Goal: Task Accomplishment & Management: Manage account settings

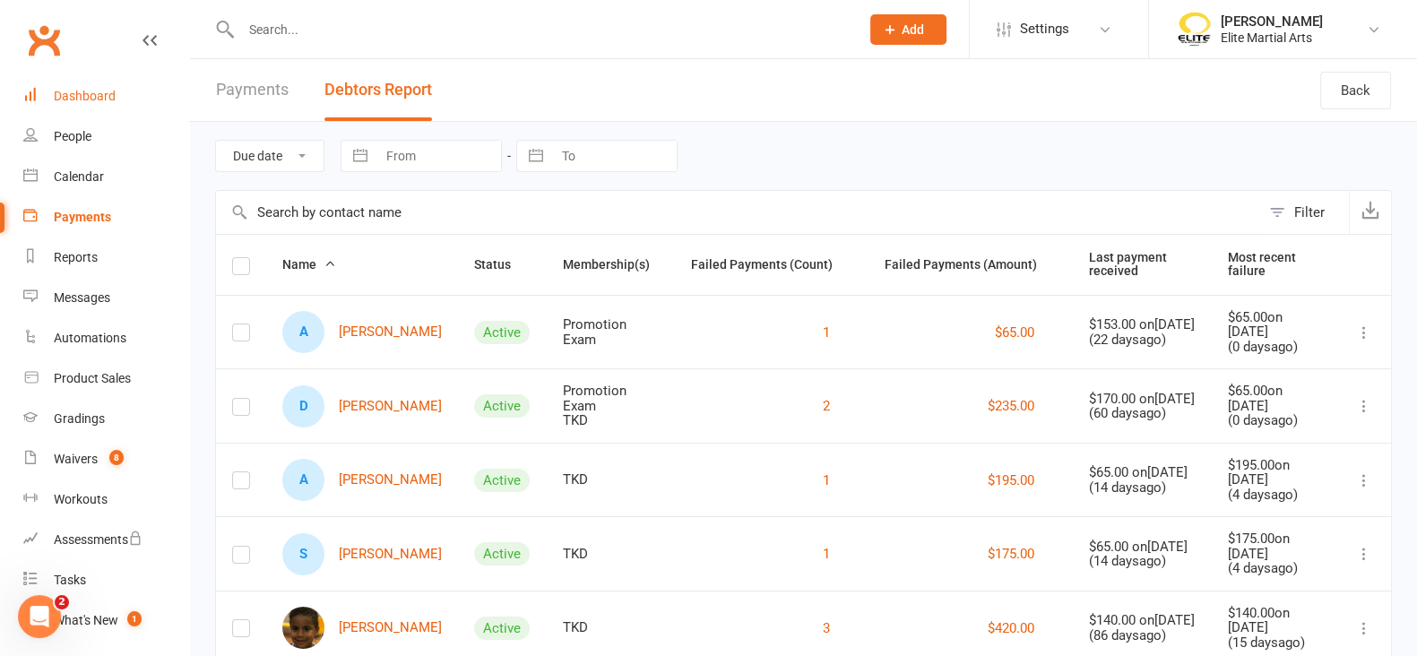
click at [90, 89] on div "Dashboard" at bounding box center [85, 96] width 62 height 14
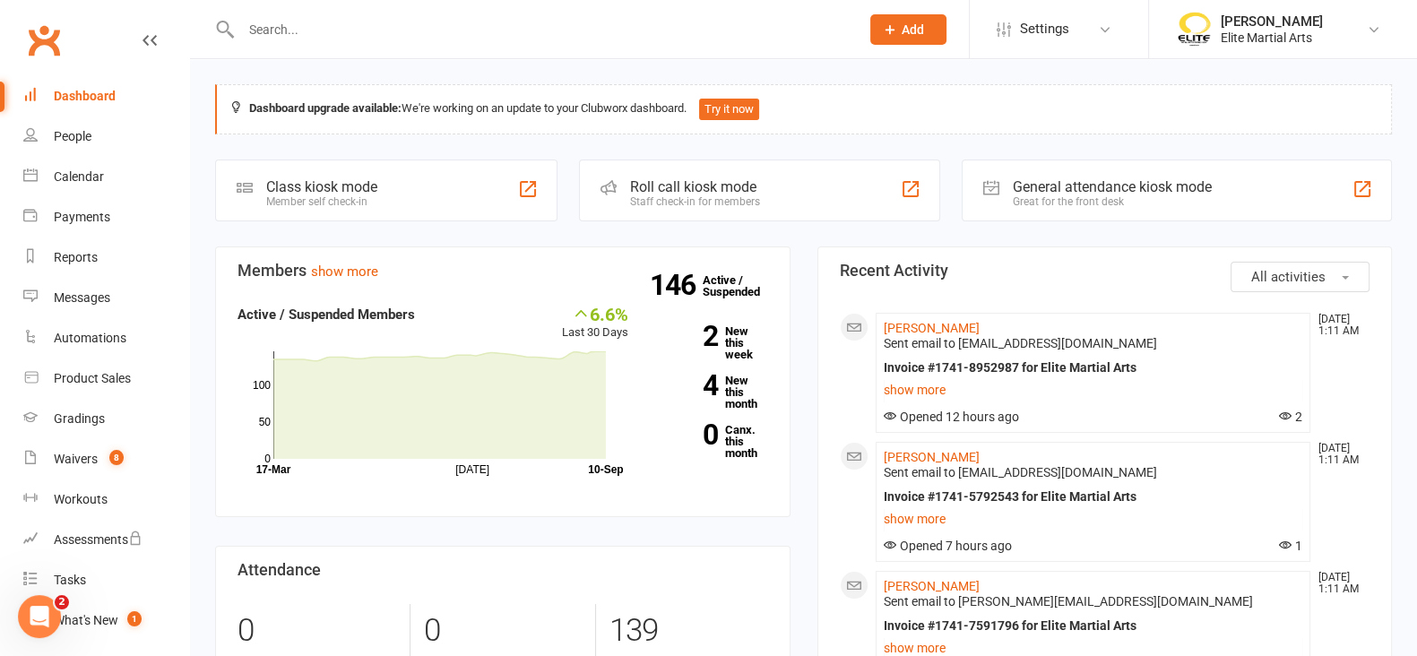
click at [85, 92] on div "Dashboard" at bounding box center [85, 96] width 62 height 14
click at [76, 460] on div "Waivers" at bounding box center [76, 459] width 44 height 14
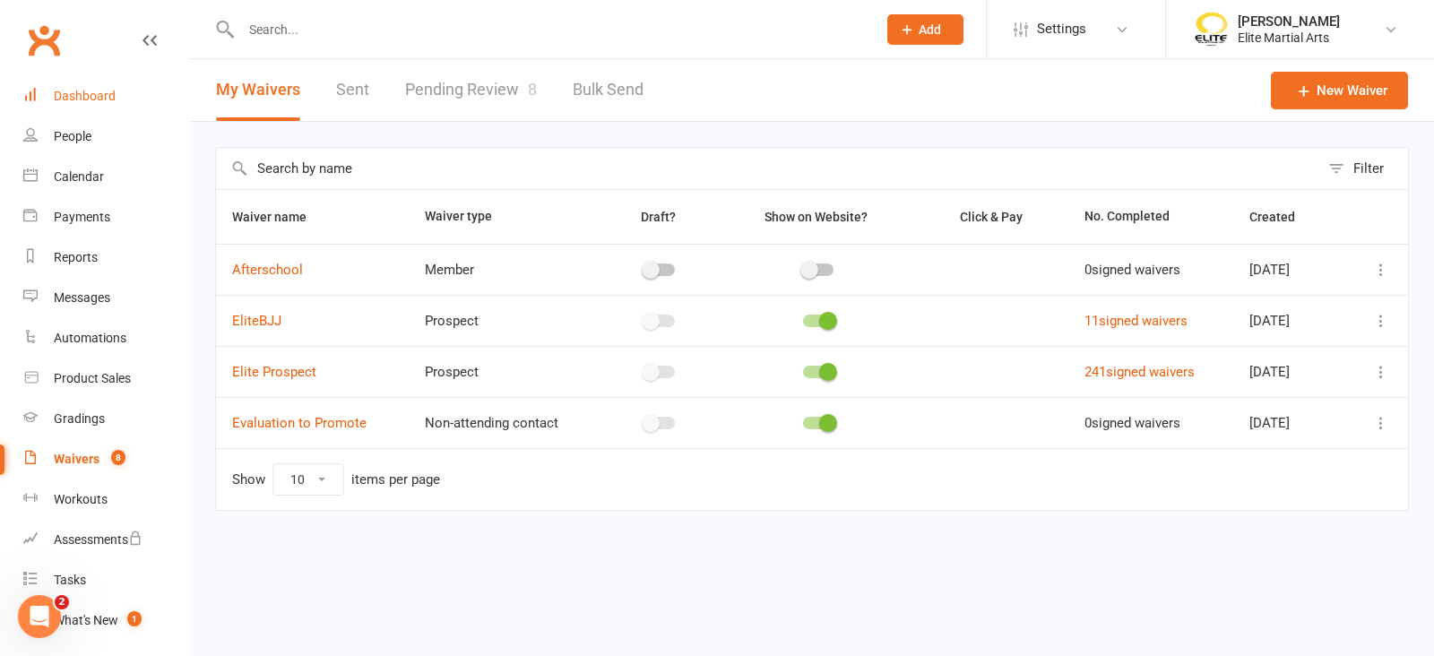
click at [90, 83] on link "Dashboard" at bounding box center [106, 96] width 166 height 40
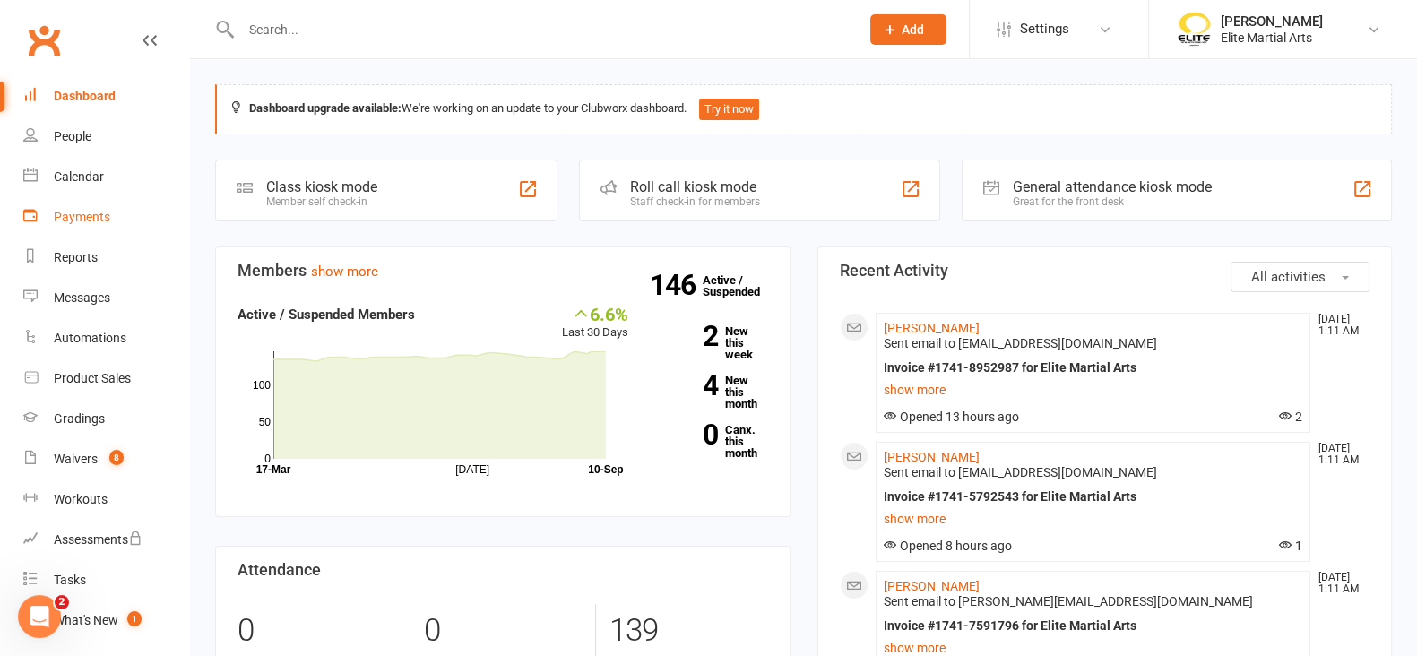
click at [67, 212] on div "Payments" at bounding box center [82, 217] width 56 height 14
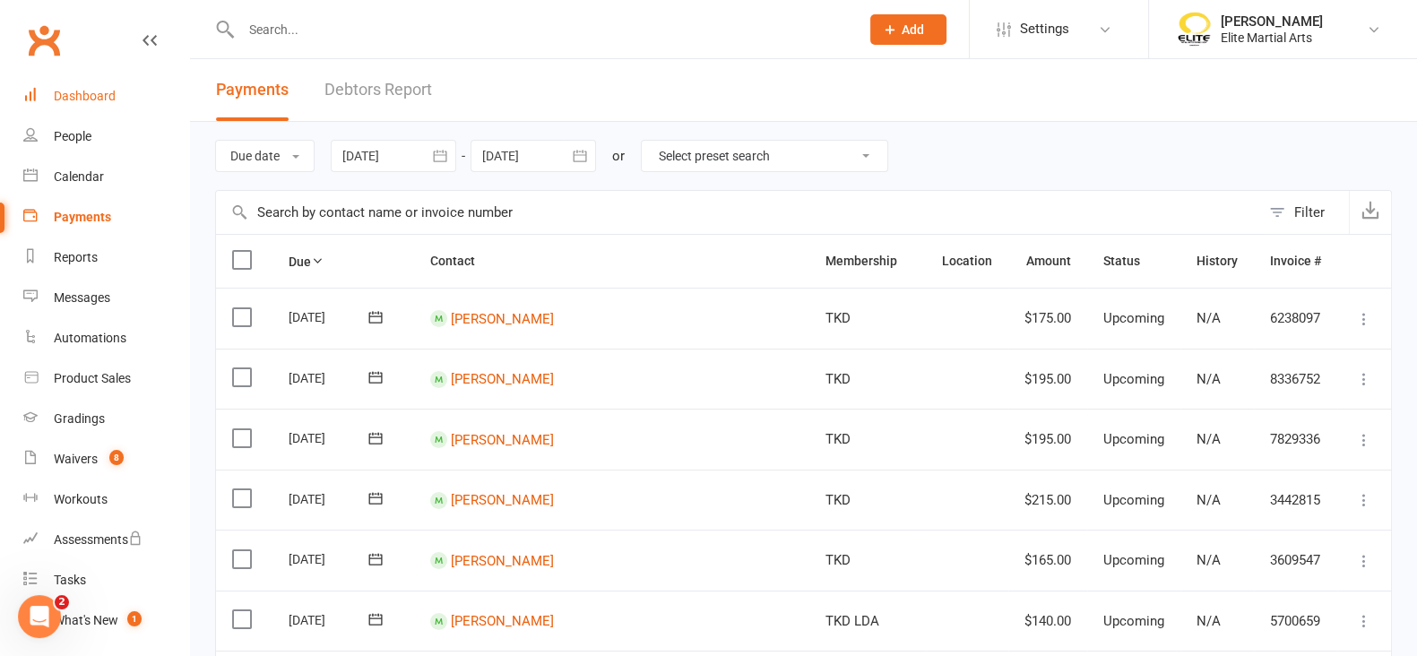
click at [90, 87] on link "Dashboard" at bounding box center [106, 96] width 166 height 40
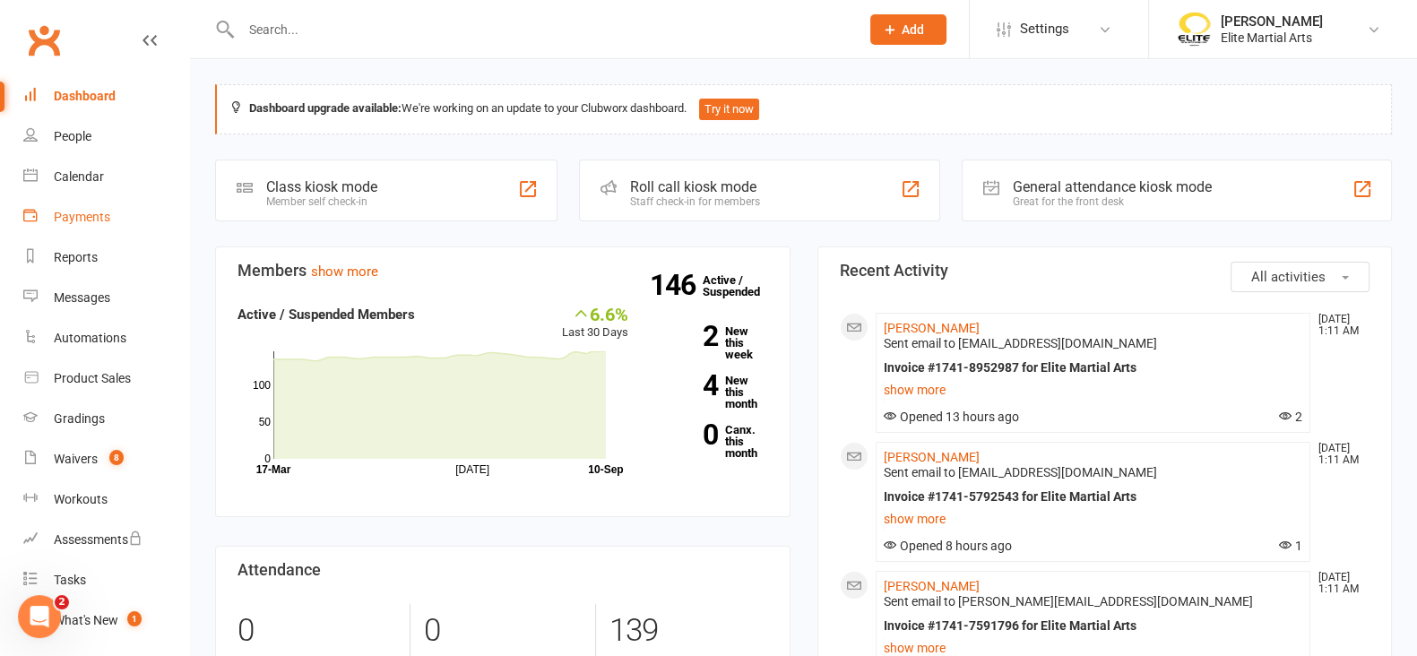
click at [95, 213] on div "Payments" at bounding box center [82, 217] width 56 height 14
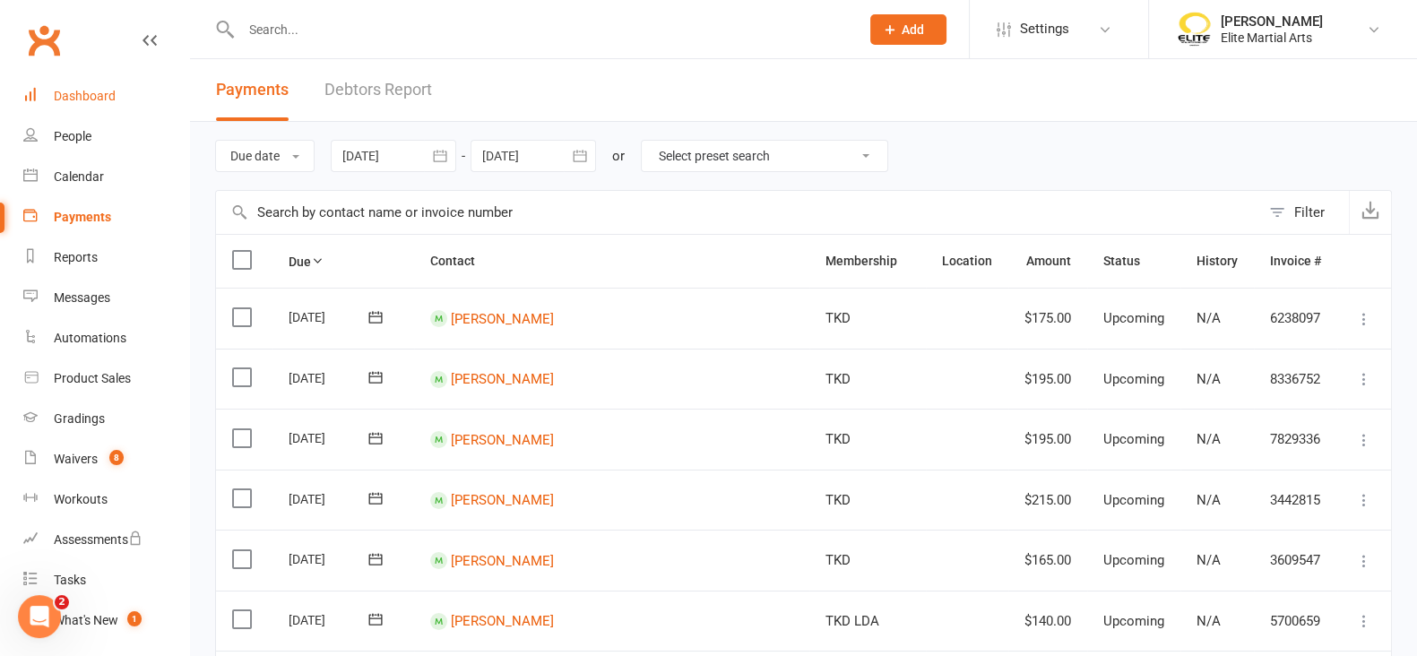
click at [95, 96] on div "Dashboard" at bounding box center [85, 96] width 62 height 14
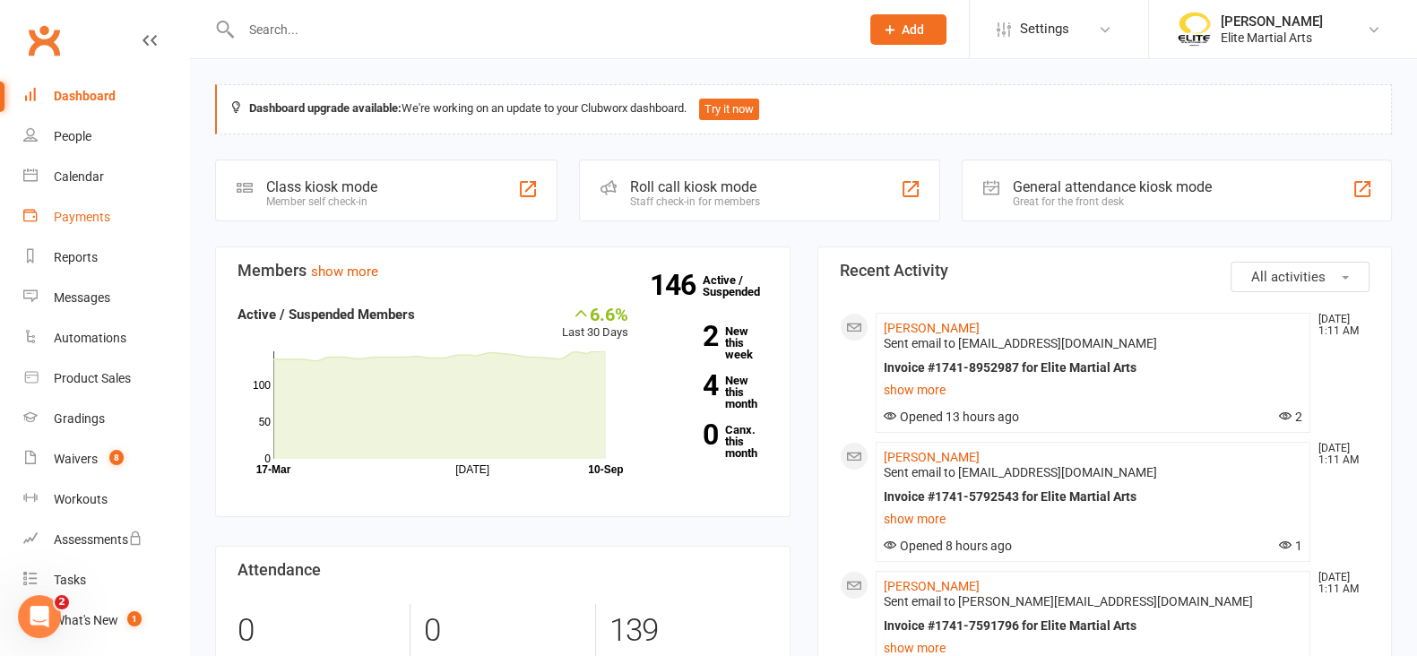
click at [100, 218] on div "Payments" at bounding box center [82, 217] width 56 height 14
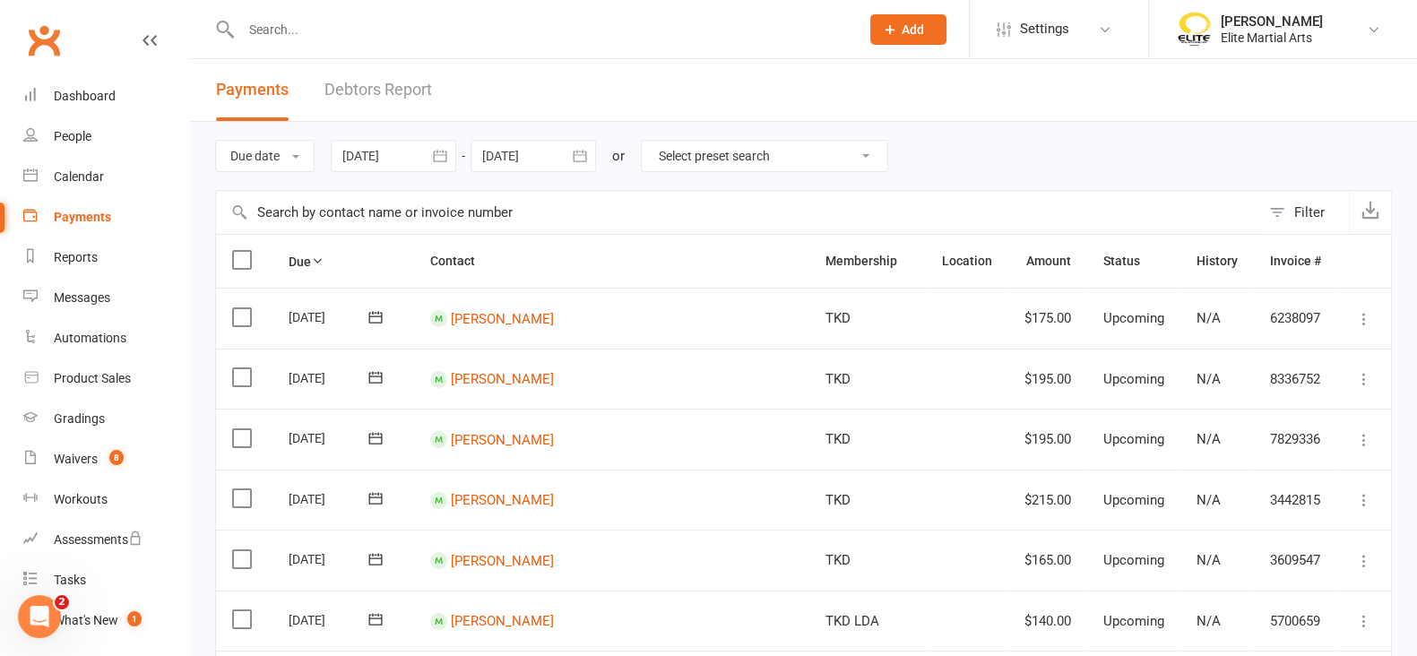
click at [444, 158] on icon "button" at bounding box center [440, 156] width 18 height 18
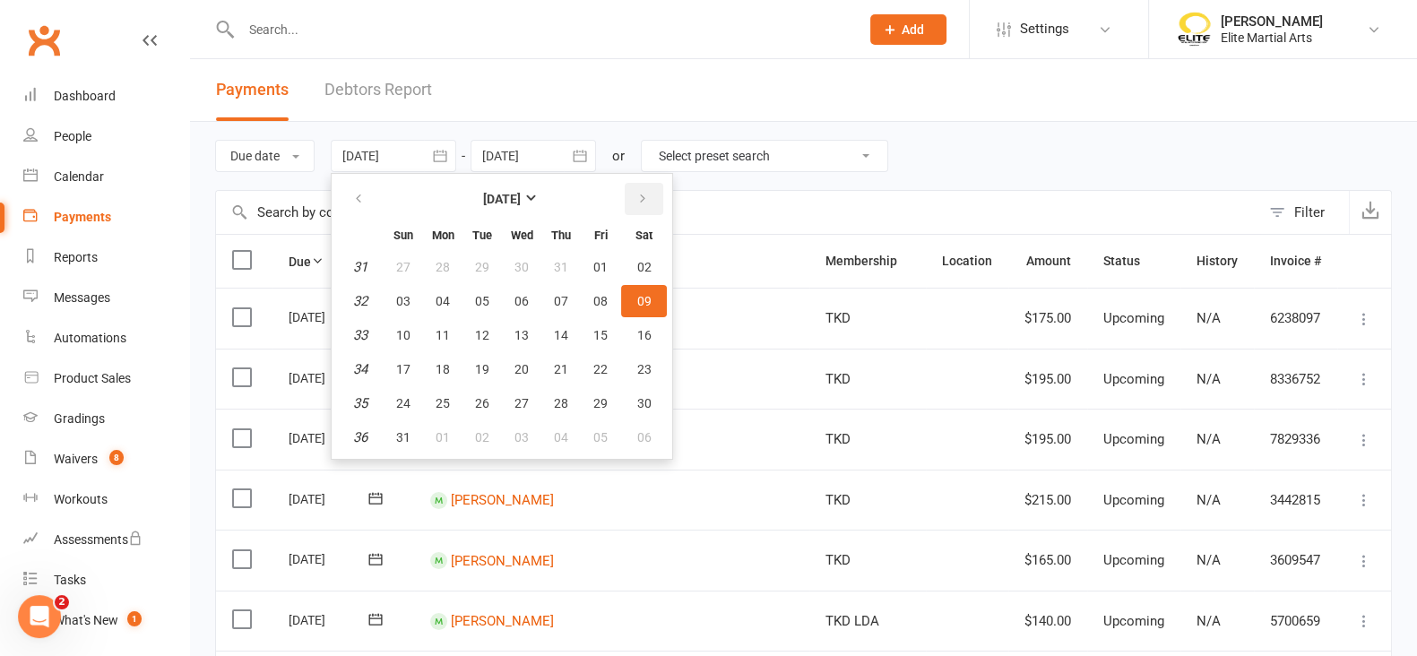
click at [639, 202] on icon "button" at bounding box center [642, 199] width 13 height 14
click at [557, 295] on span "11" at bounding box center [561, 301] width 14 height 14
type input "[DATE]"
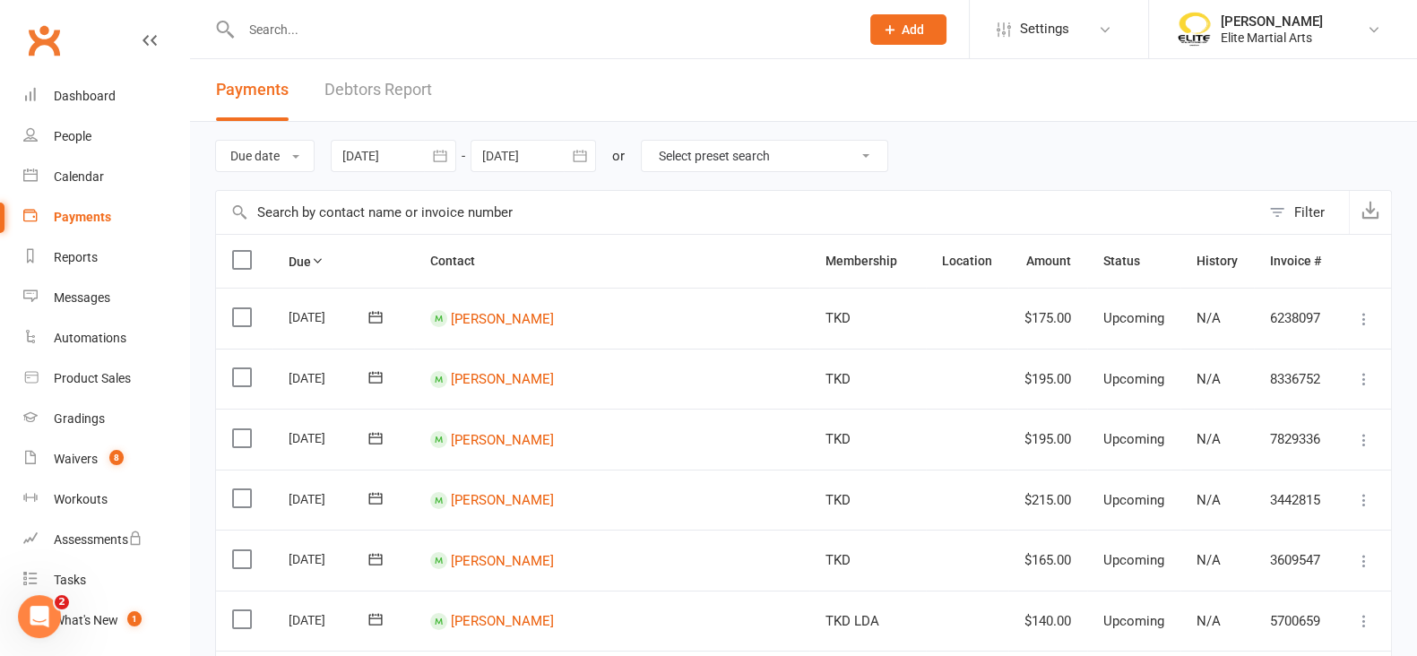
click at [586, 159] on icon "button" at bounding box center [579, 156] width 13 height 12
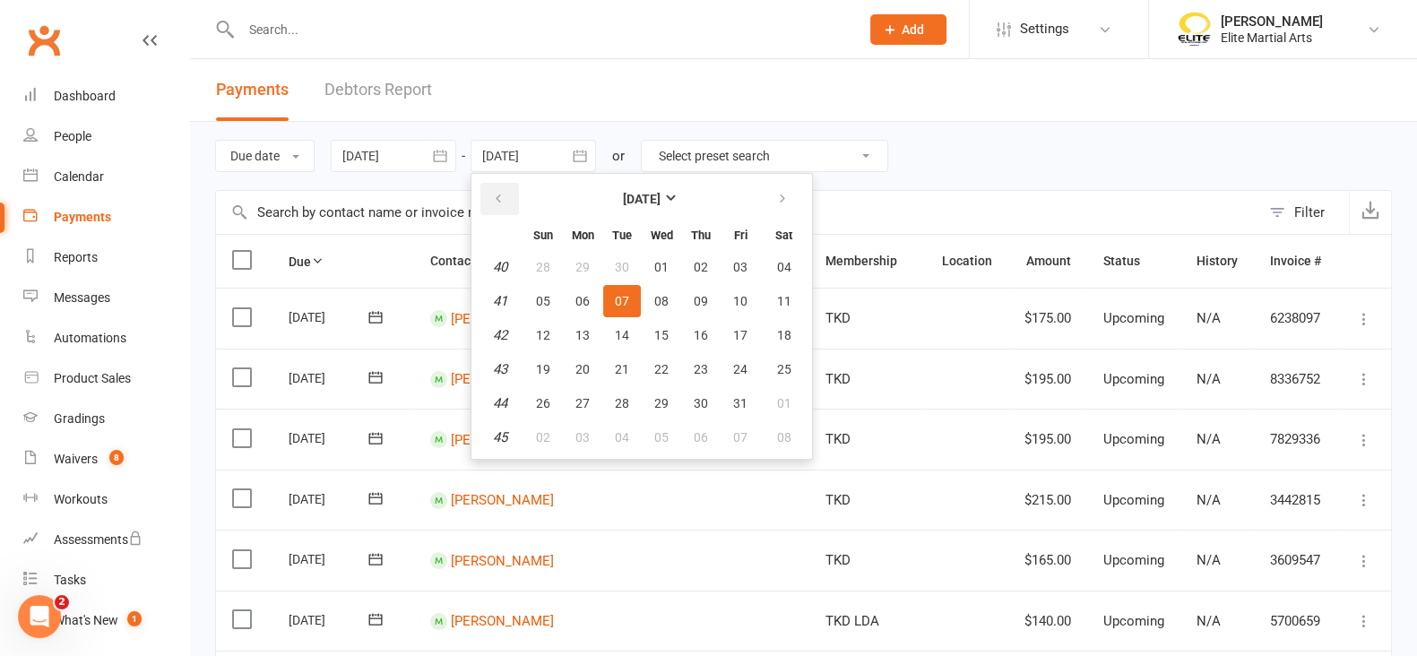
click at [496, 204] on icon "button" at bounding box center [498, 199] width 13 height 14
click at [744, 298] on span "12" at bounding box center [740, 301] width 14 height 14
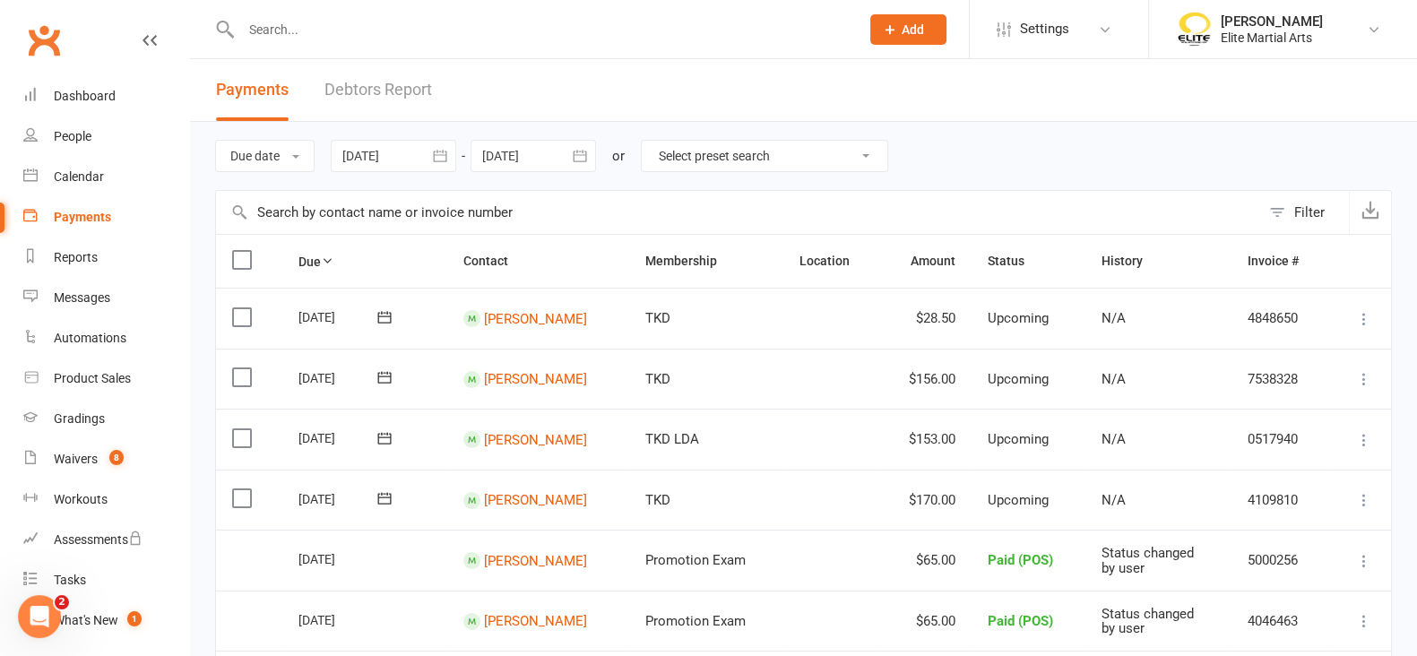
click at [1302, 220] on div "Filter" at bounding box center [1309, 213] width 30 height 22
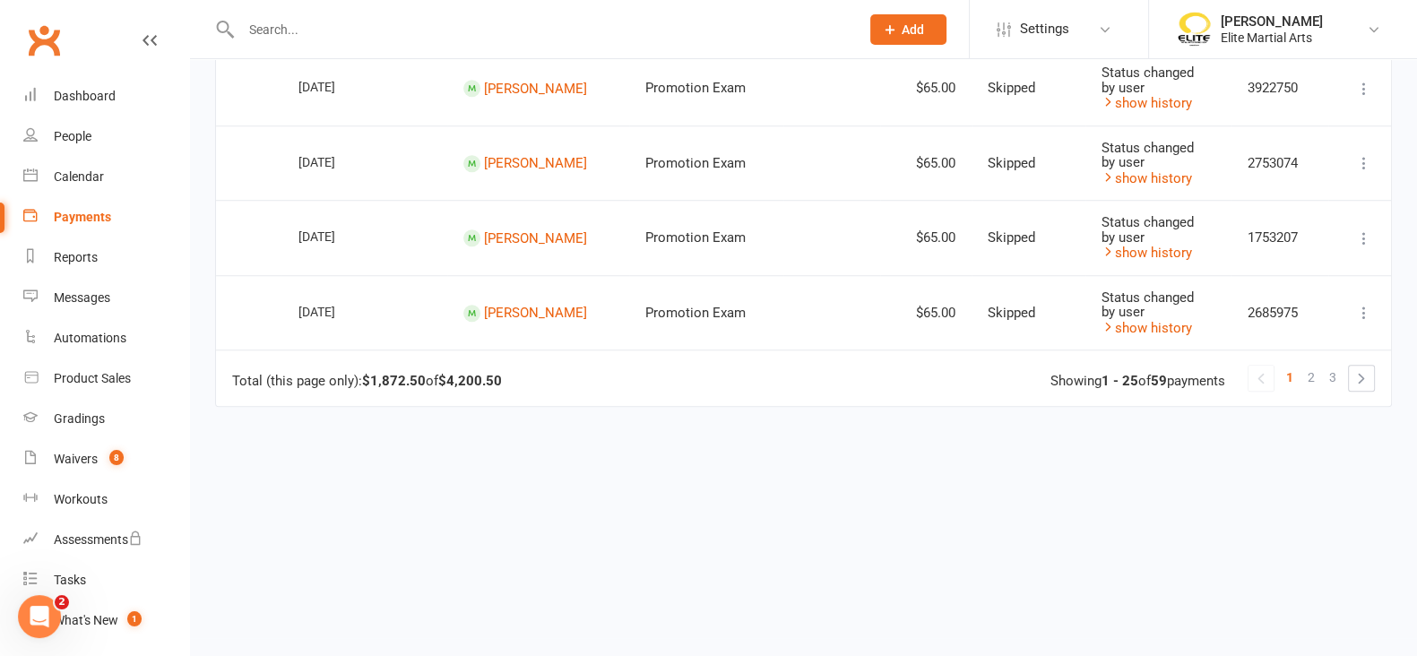
scroll to position [1820, 0]
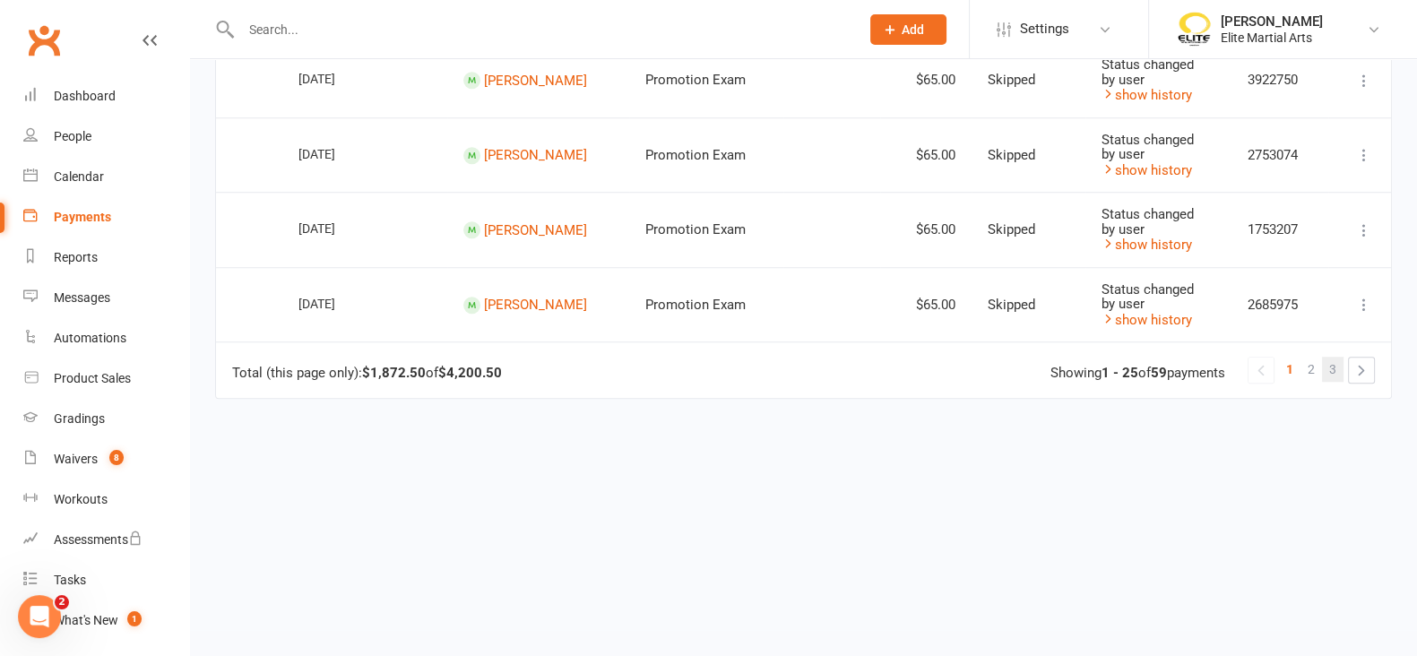
click at [1339, 363] on link "3" at bounding box center [1333, 369] width 22 height 25
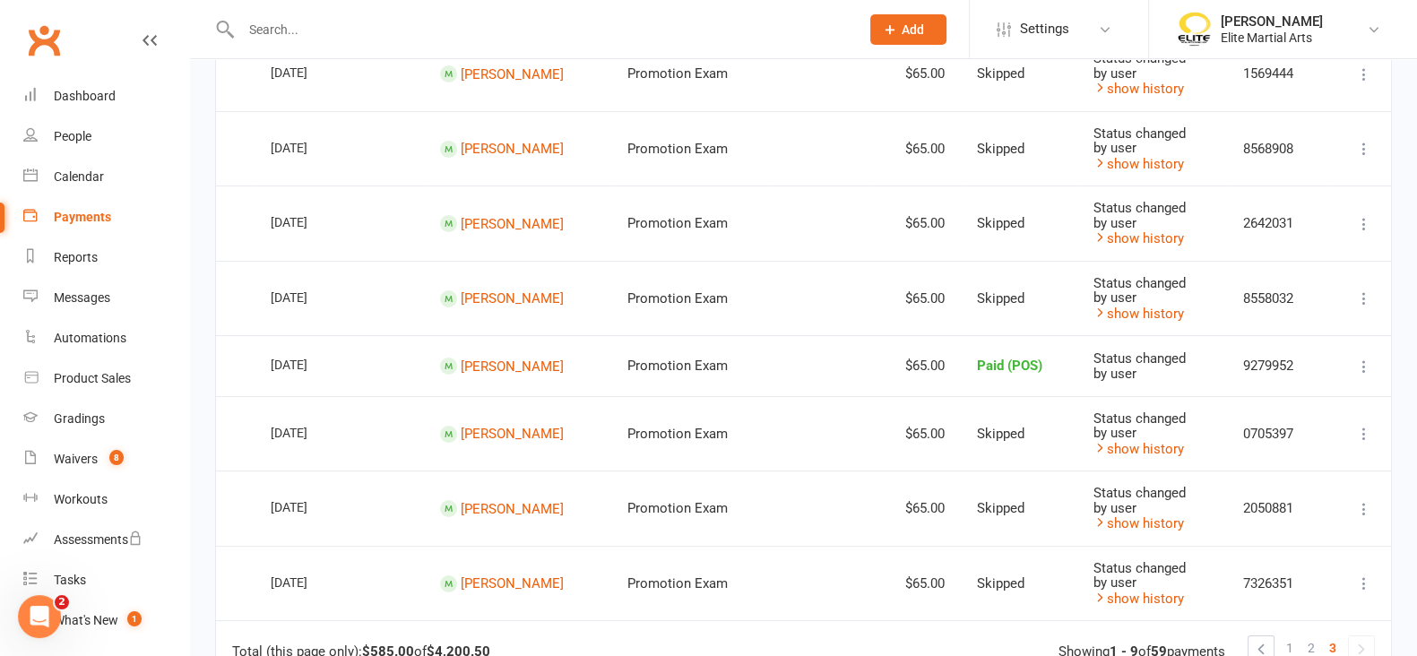
scroll to position [682, 0]
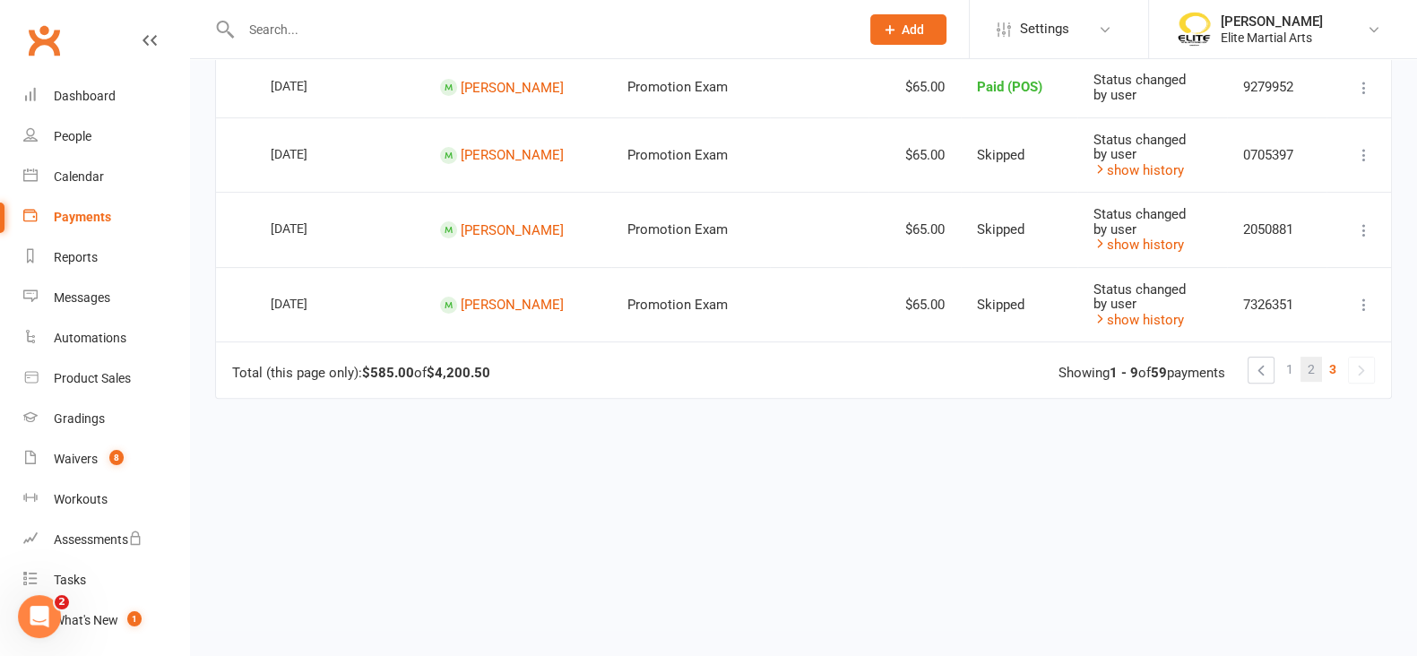
click at [1313, 367] on span "2" at bounding box center [1311, 369] width 7 height 25
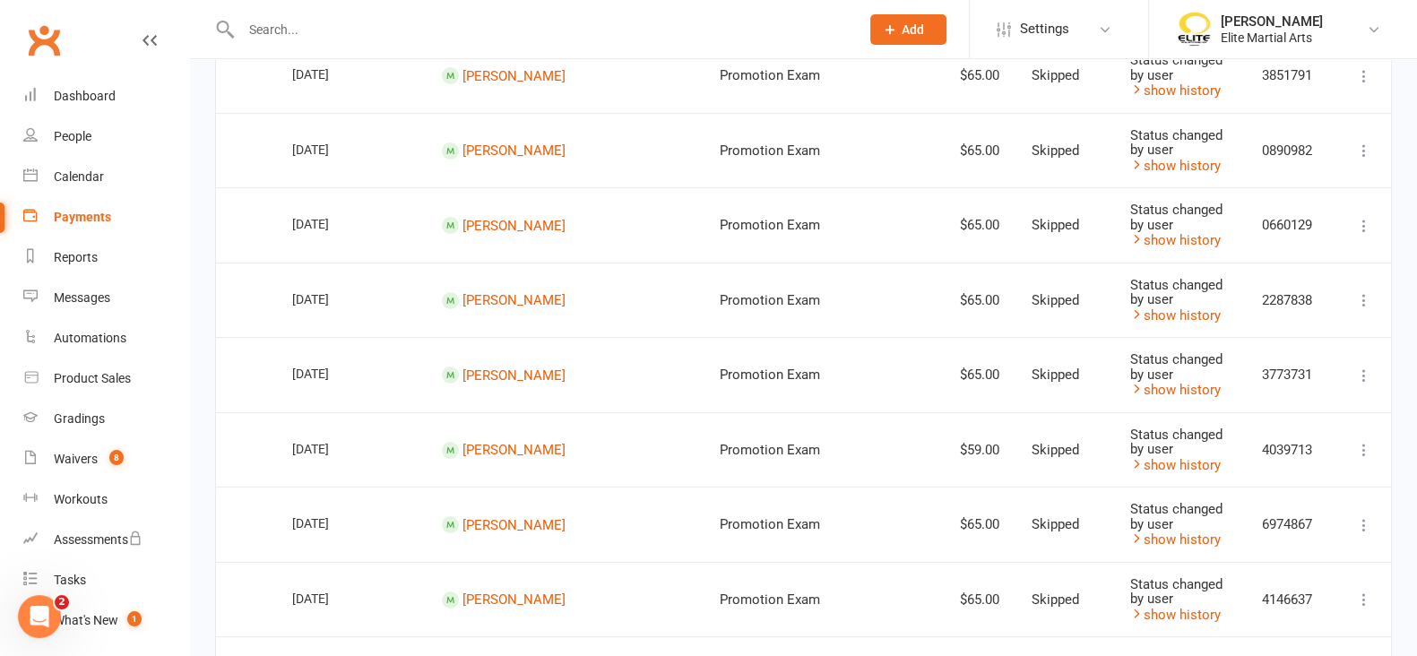
scroll to position [0, 0]
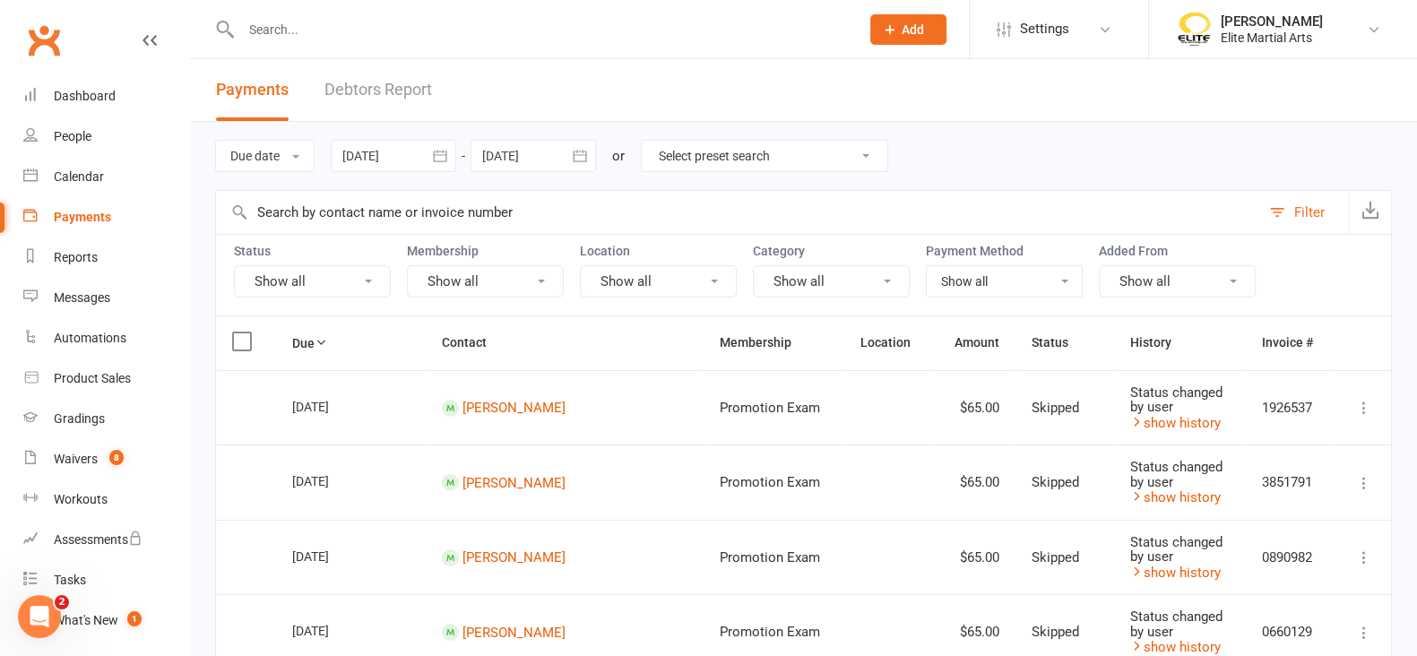
click at [373, 284] on button "Show all" at bounding box center [312, 281] width 157 height 32
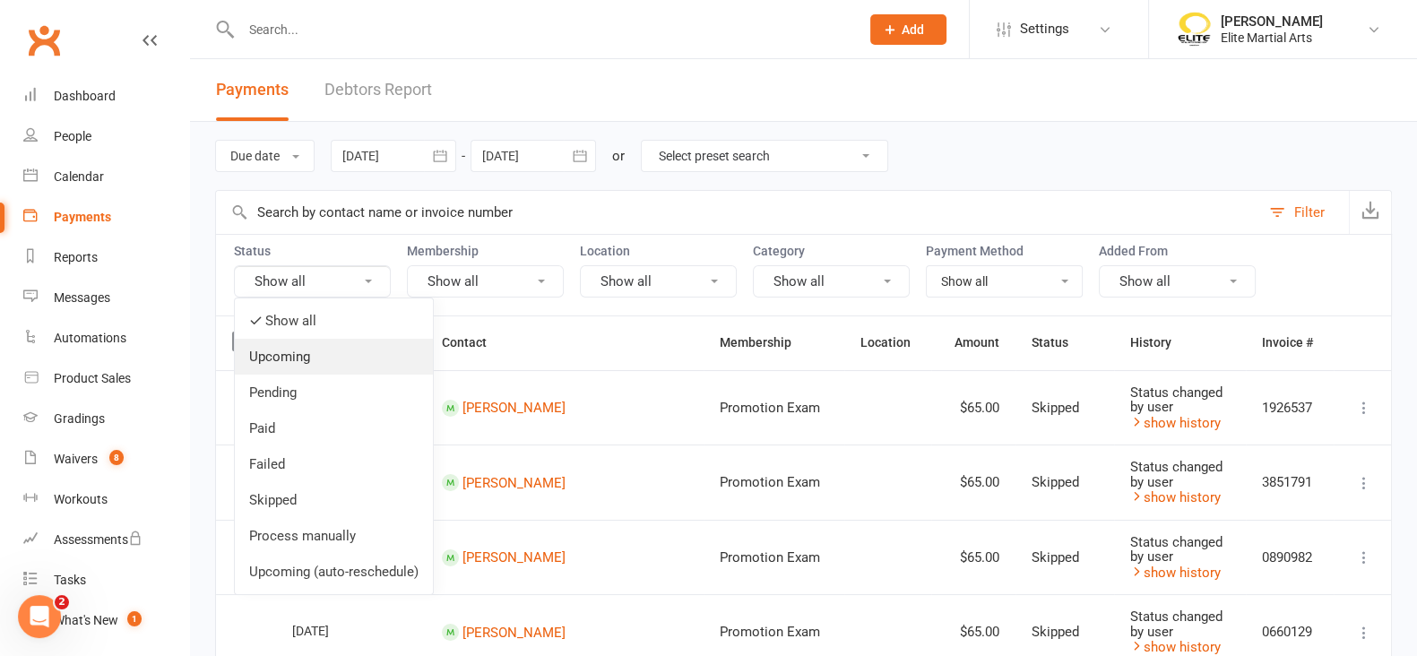
click at [288, 344] on link "Upcoming" at bounding box center [334, 357] width 198 height 36
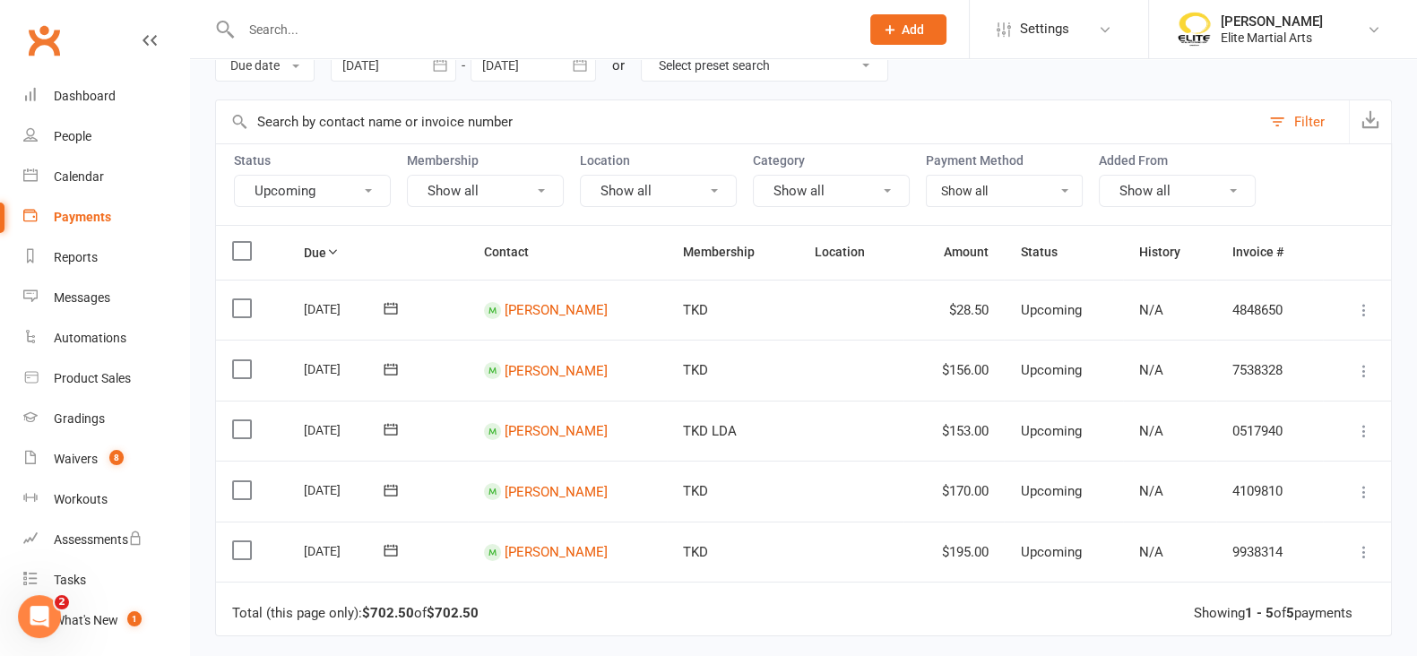
scroll to position [87, 0]
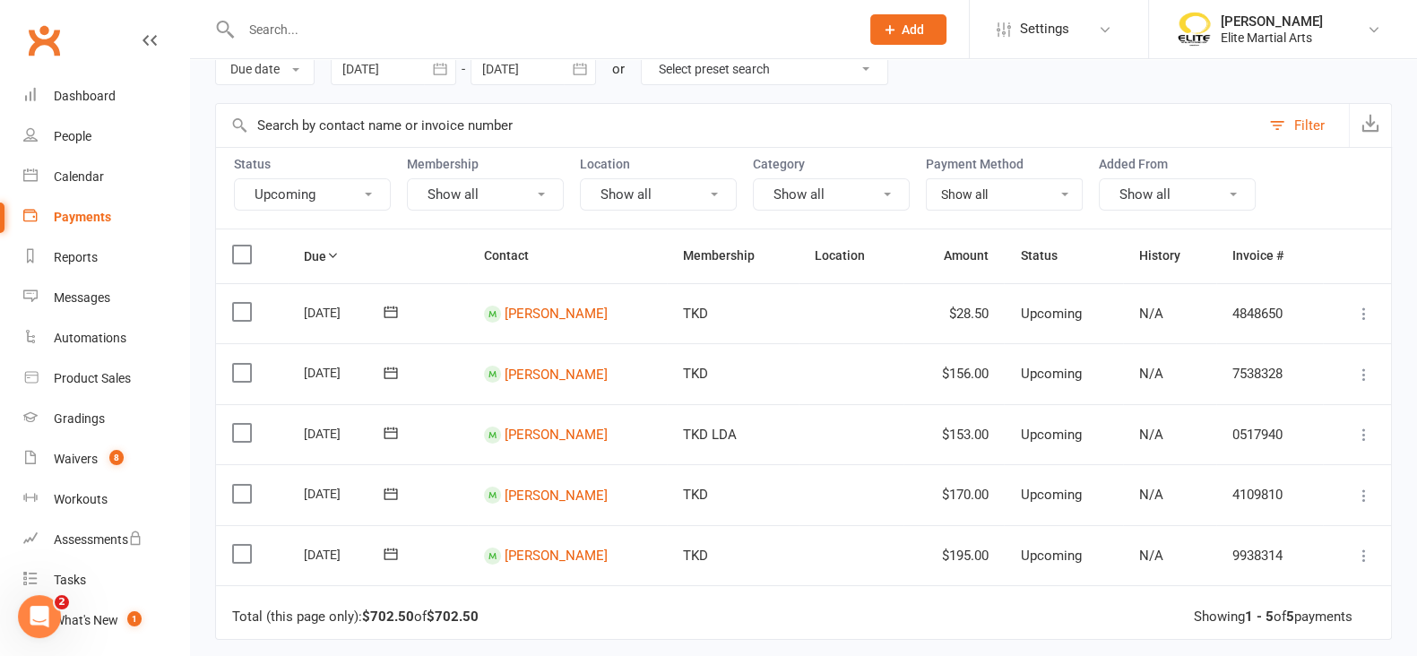
click at [581, 68] on icon "button" at bounding box center [580, 69] width 18 height 18
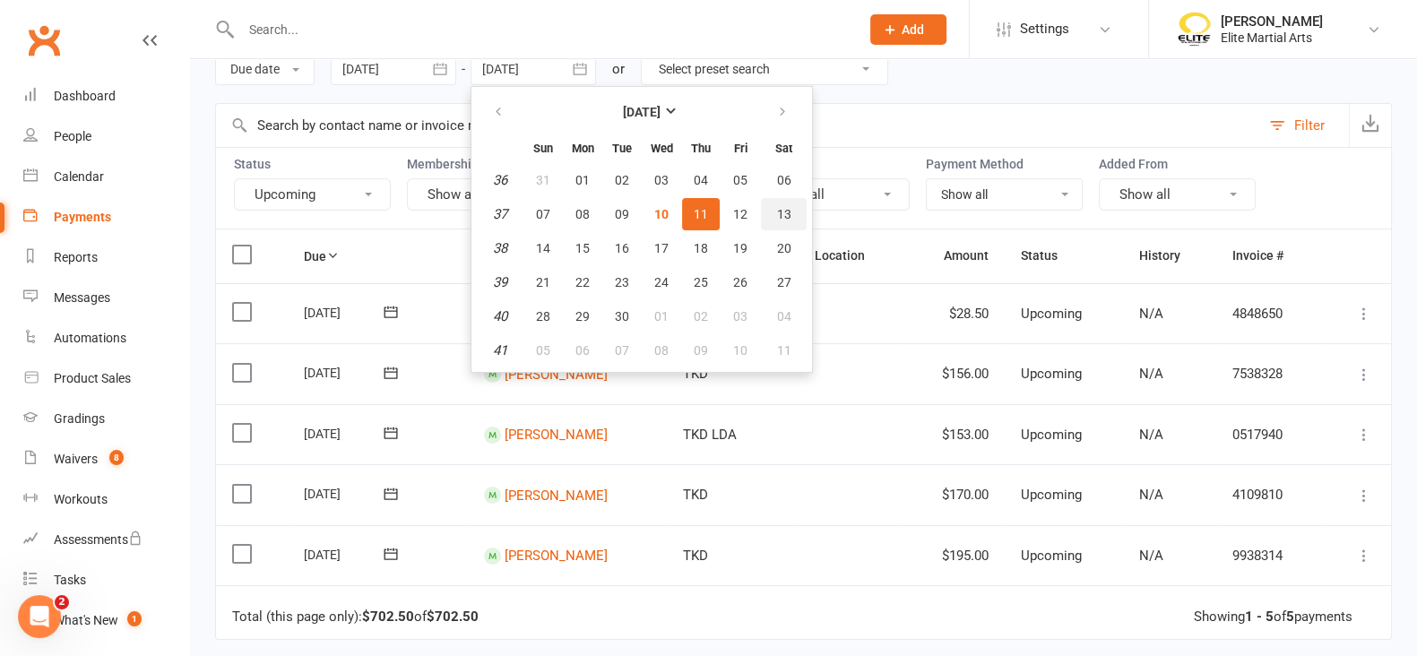
click at [787, 211] on span "13" at bounding box center [784, 214] width 14 height 14
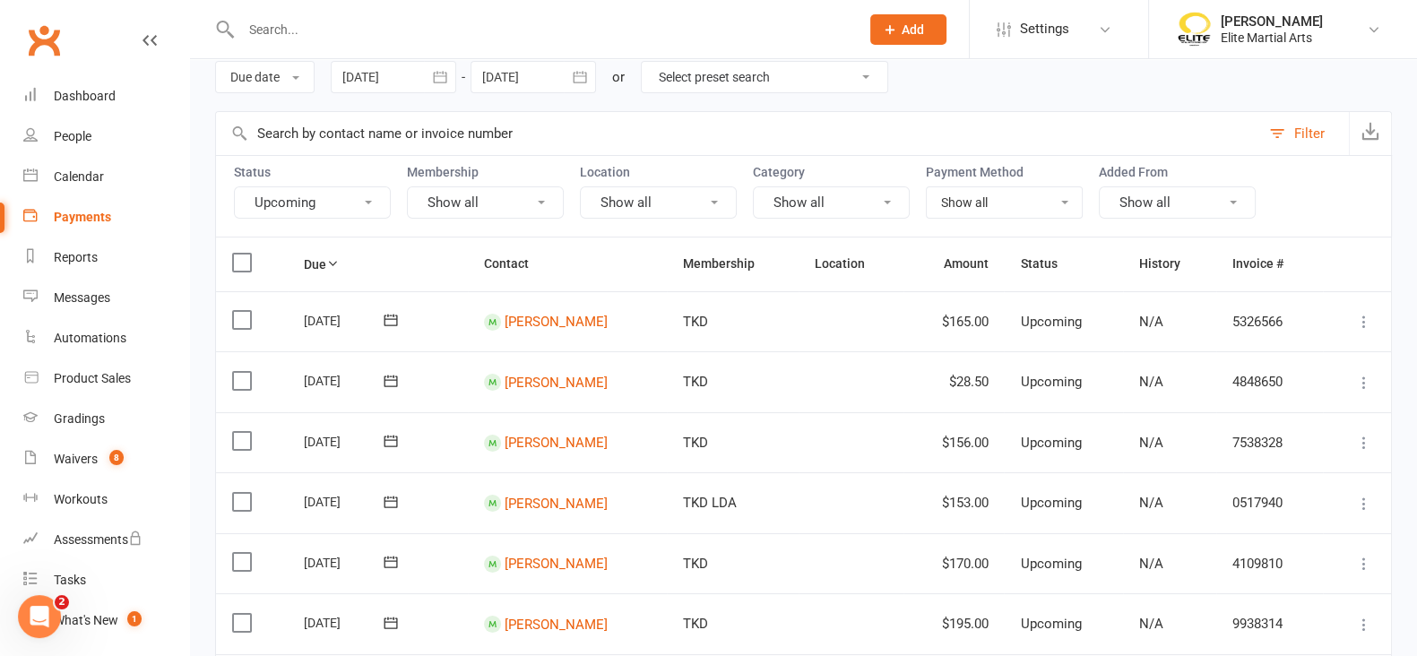
scroll to position [0, 0]
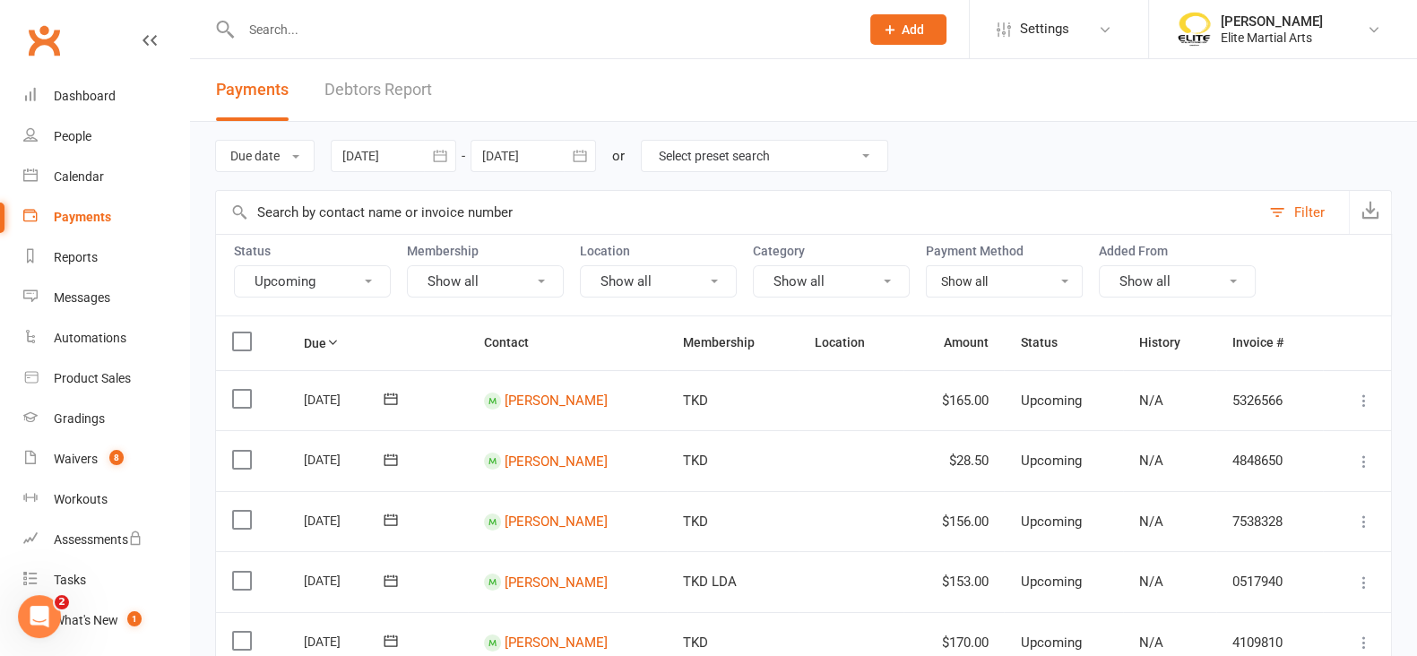
click at [584, 156] on icon "button" at bounding box center [580, 156] width 18 height 18
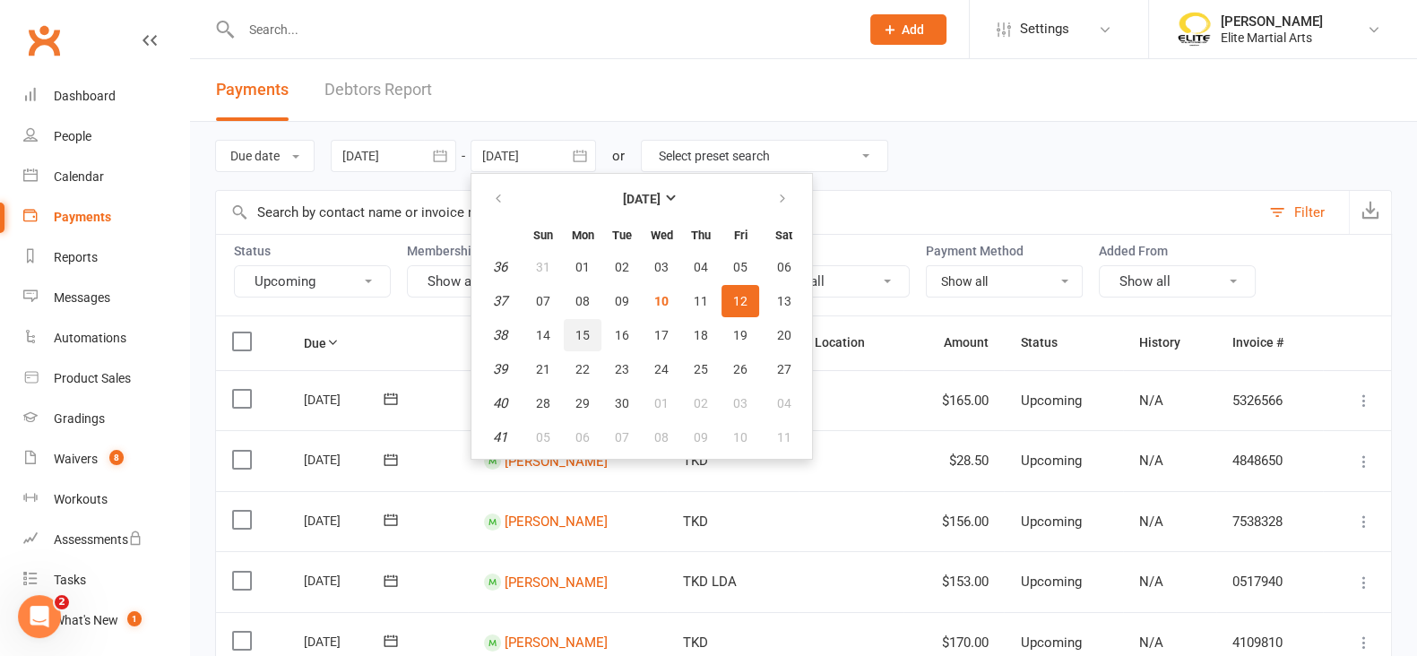
click at [585, 328] on span "15" at bounding box center [582, 335] width 14 height 14
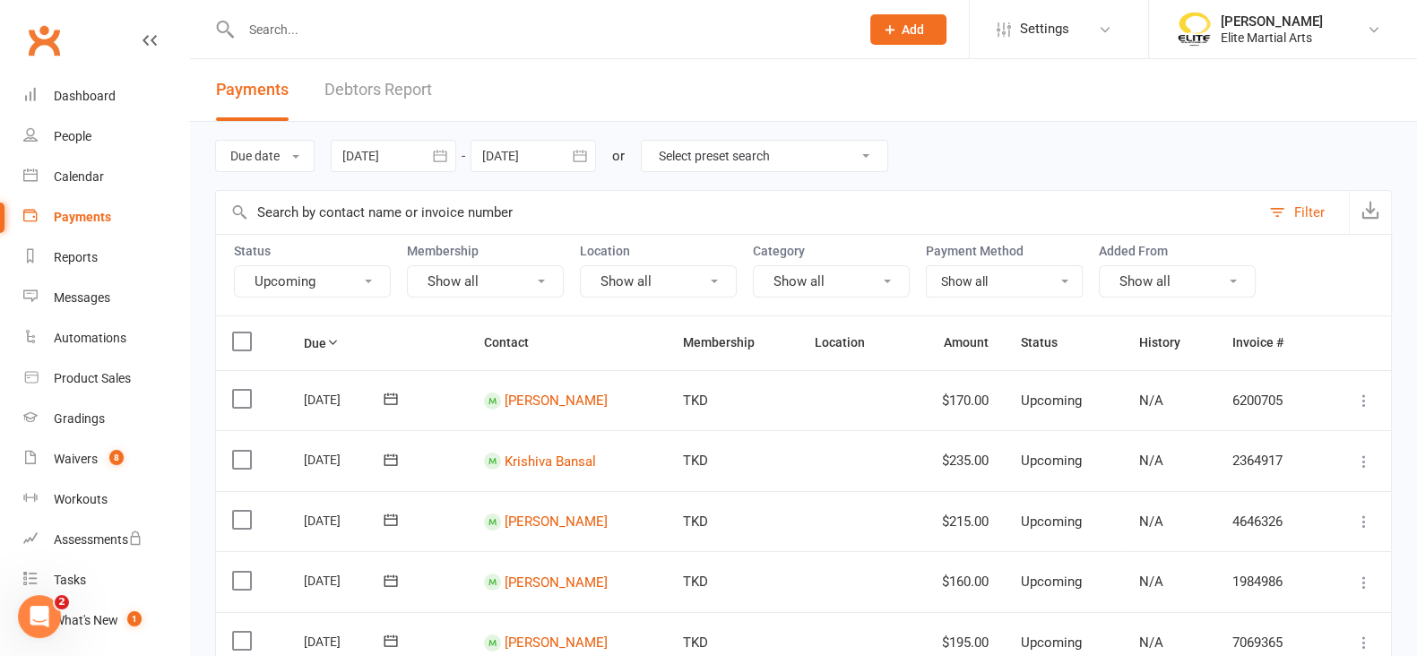
click at [580, 152] on icon "button" at bounding box center [580, 156] width 18 height 18
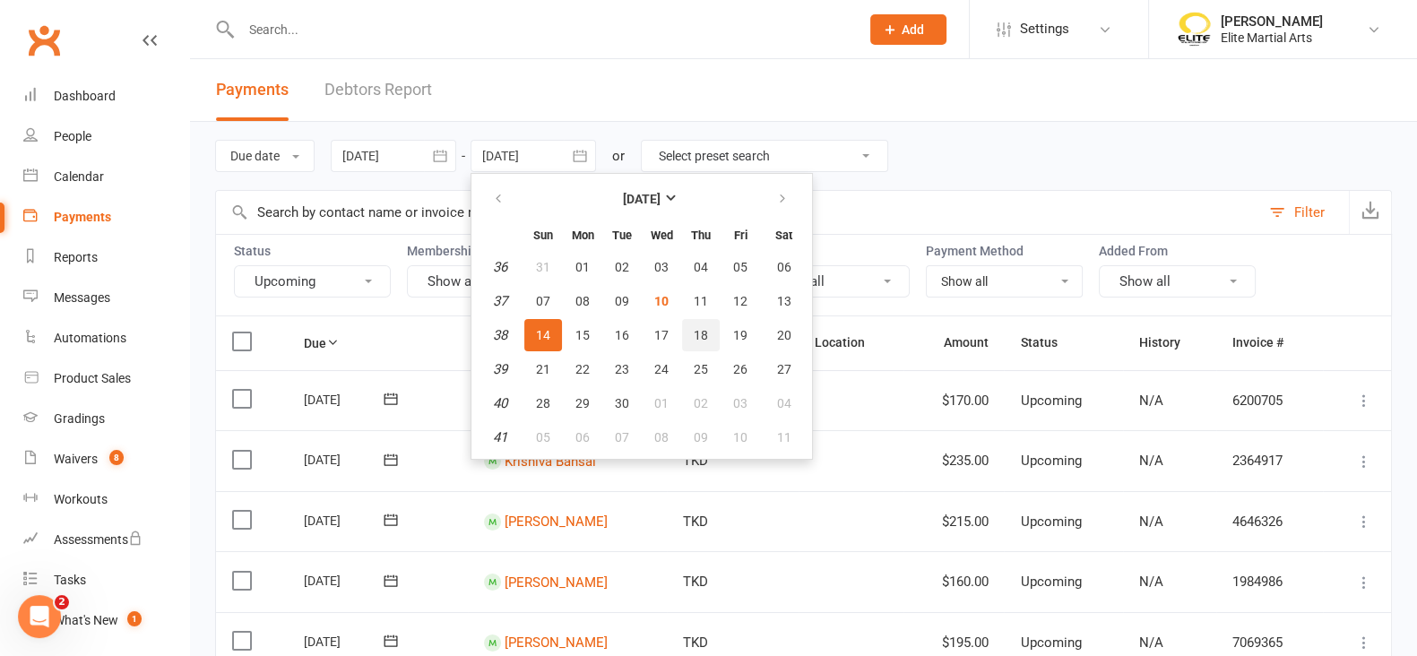
click at [703, 332] on span "18" at bounding box center [701, 335] width 14 height 14
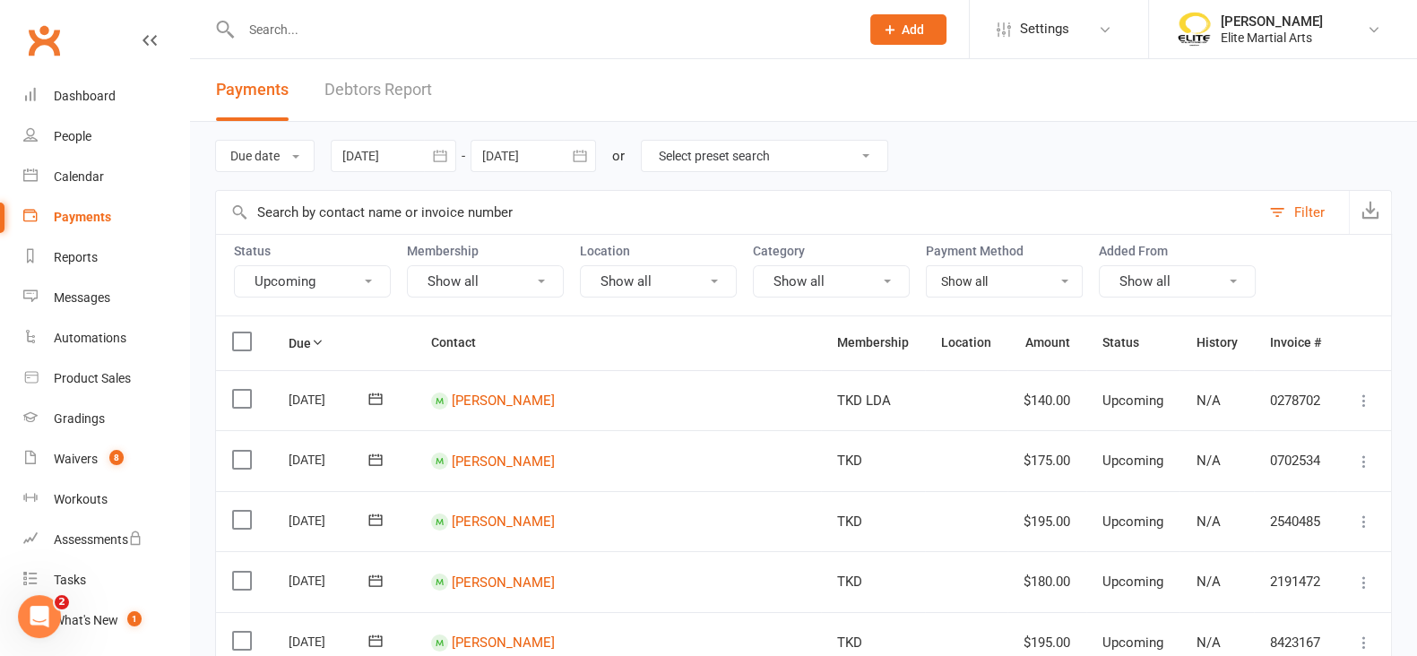
click at [587, 161] on icon "button" at bounding box center [580, 156] width 18 height 18
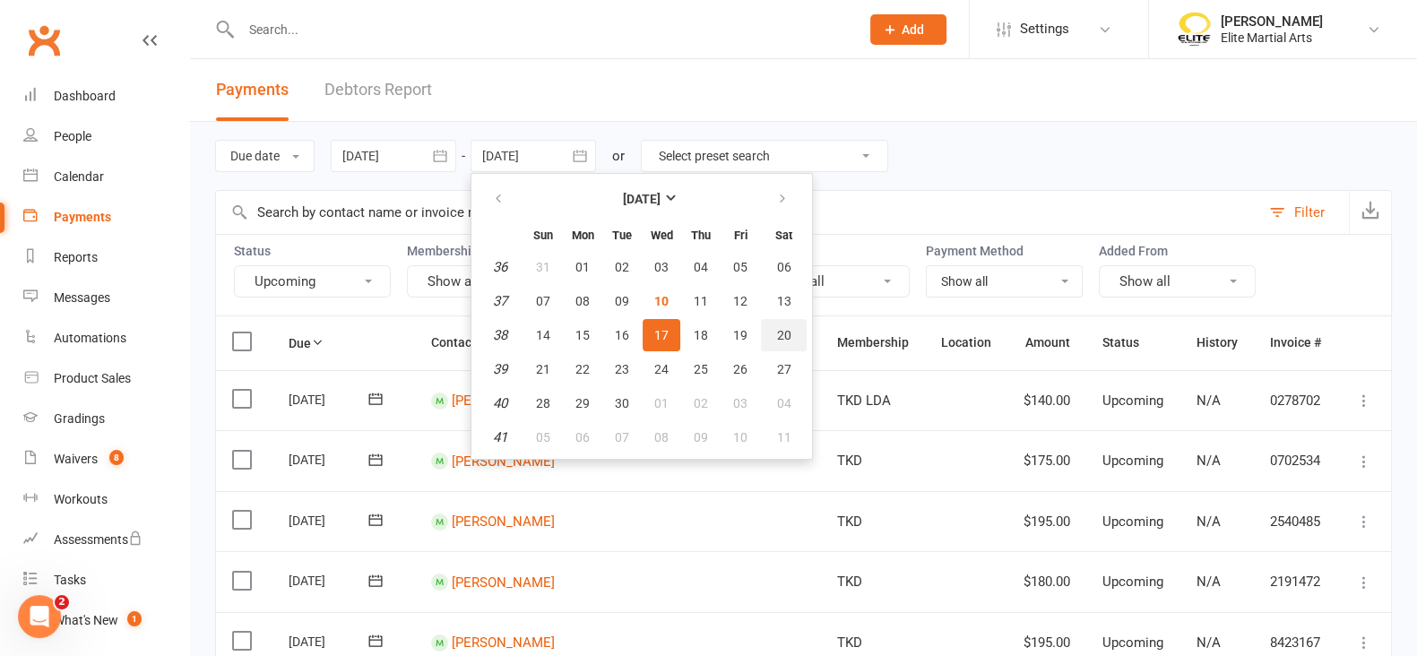
click at [801, 333] on button "20" at bounding box center [784, 335] width 46 height 32
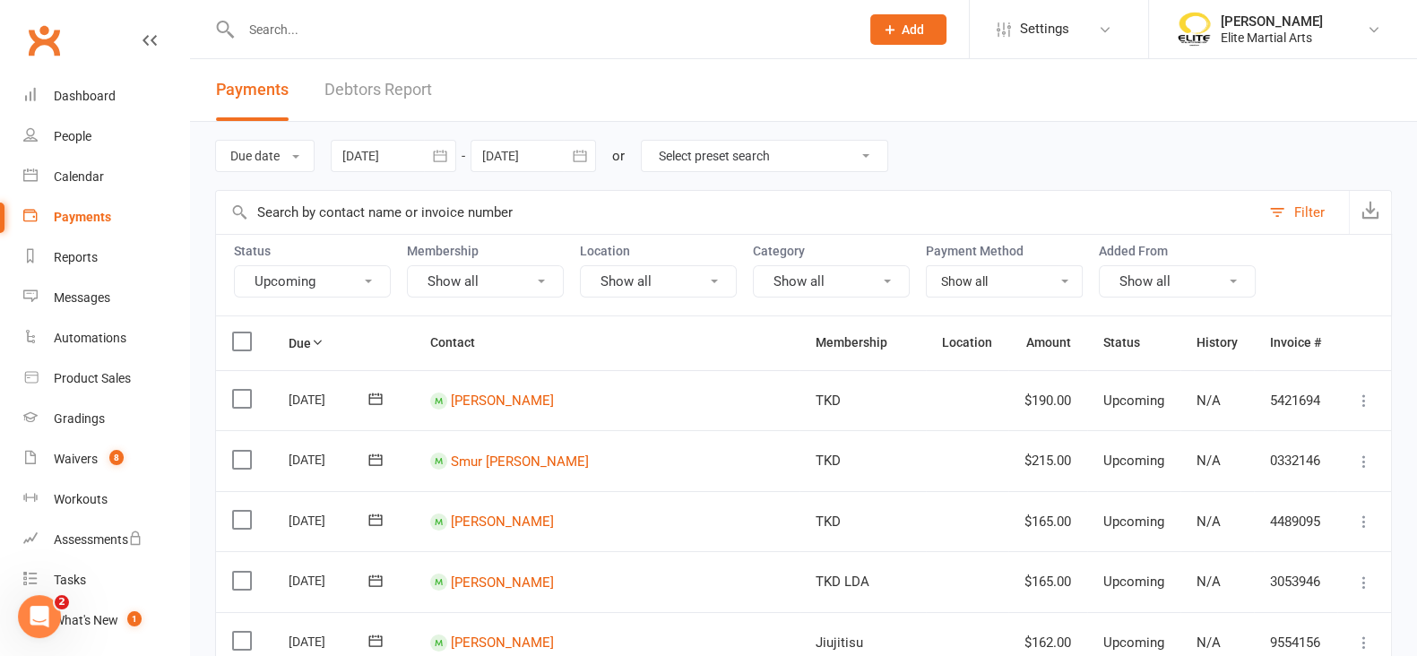
click at [583, 168] on button "button" at bounding box center [580, 156] width 32 height 32
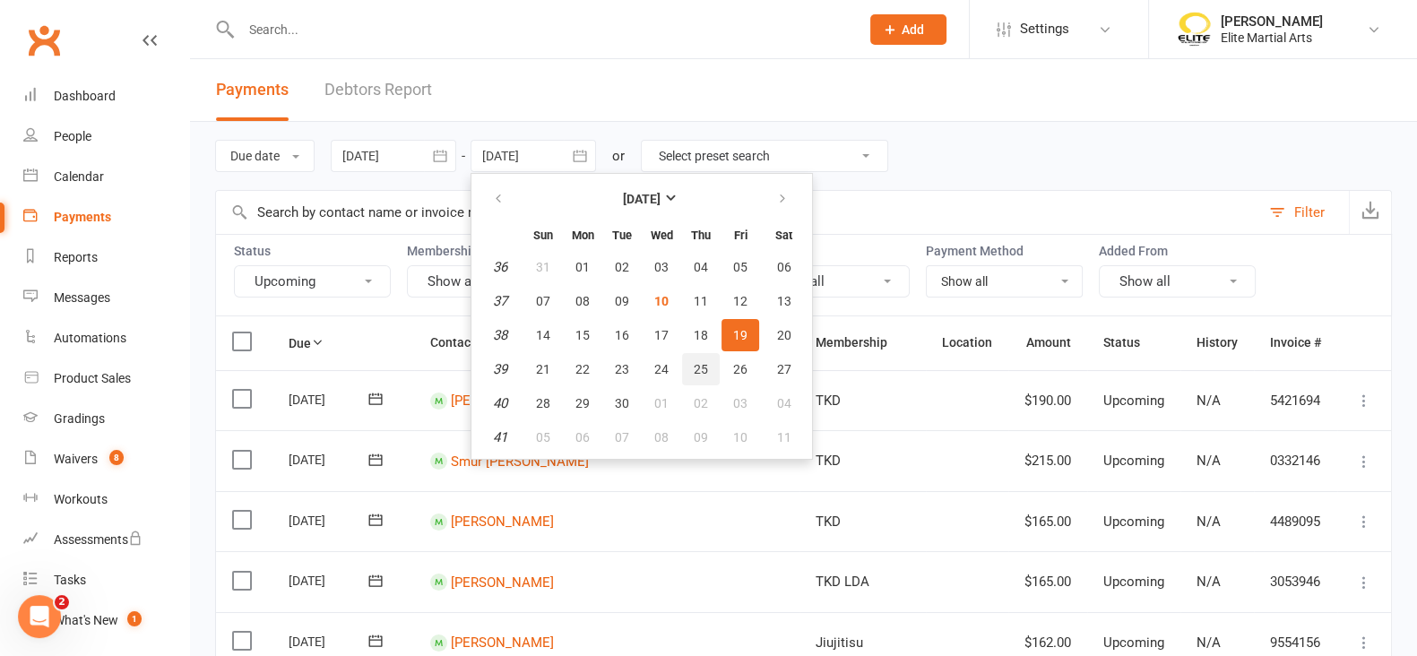
click at [700, 374] on button "25" at bounding box center [701, 369] width 38 height 32
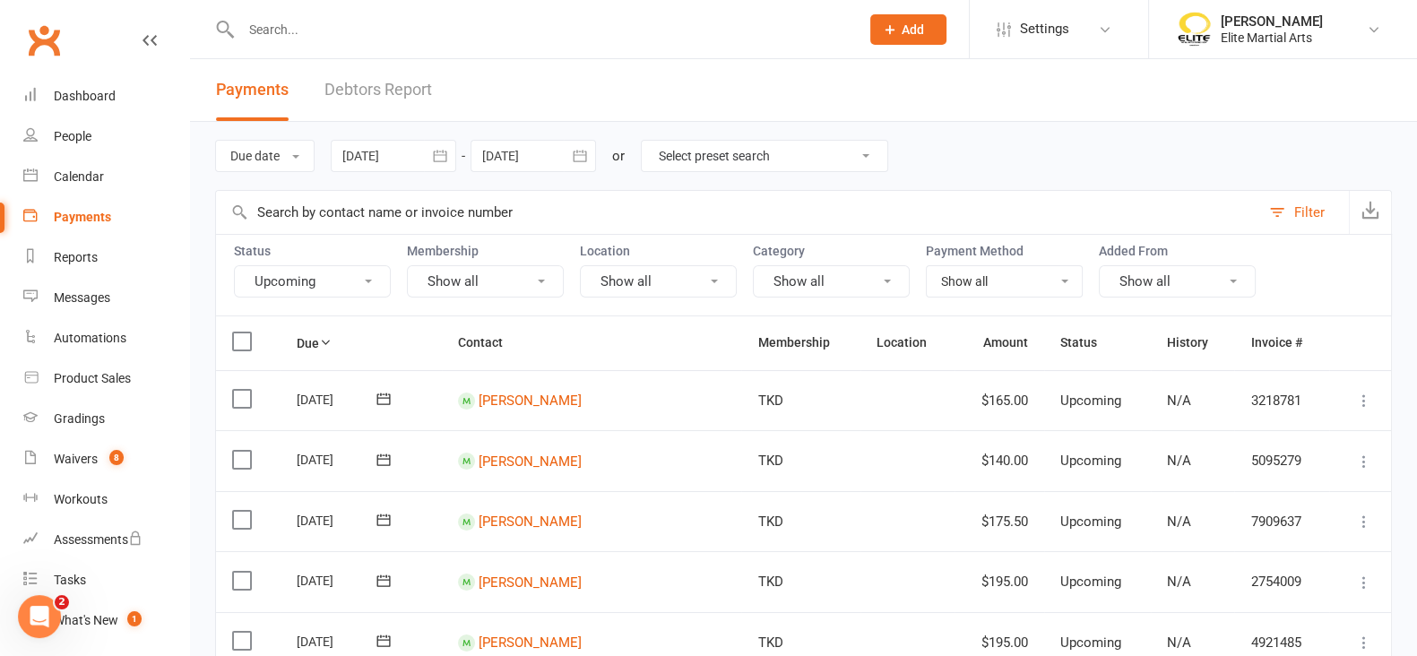
click at [589, 159] on icon "button" at bounding box center [580, 156] width 18 height 18
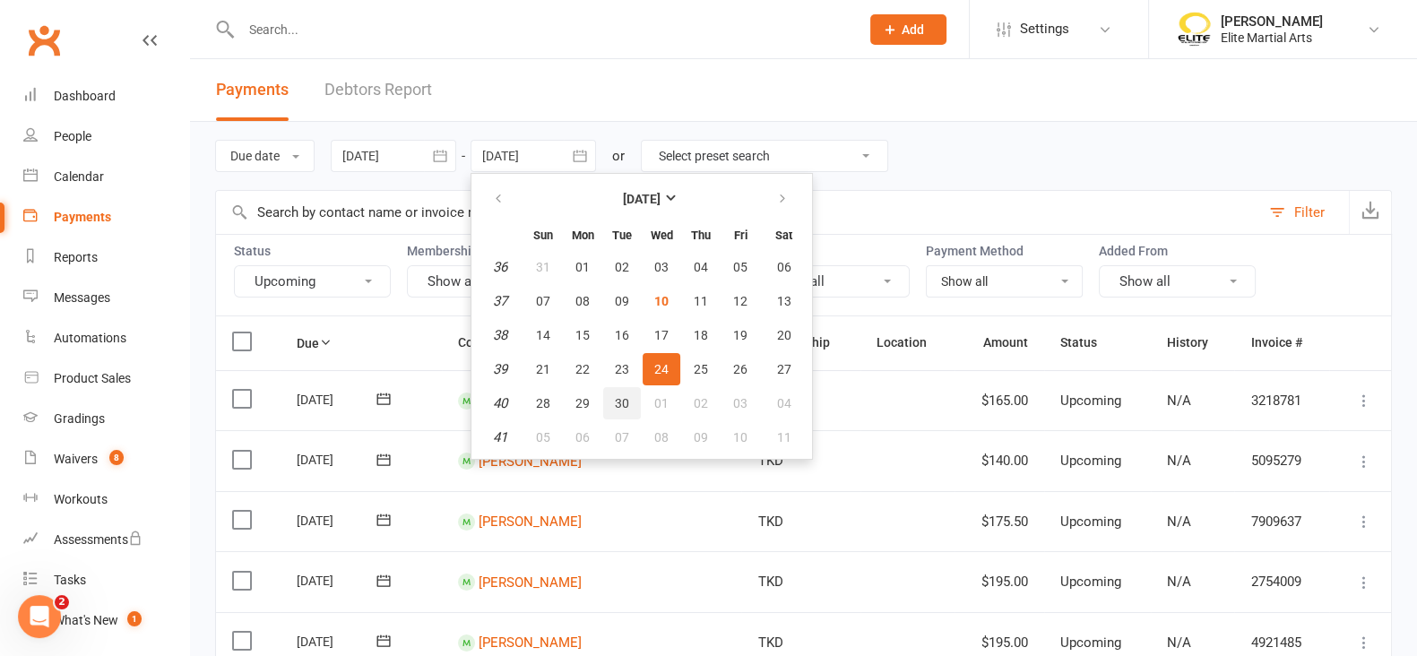
click at [623, 403] on span "30" at bounding box center [622, 403] width 14 height 14
type input "[DATE]"
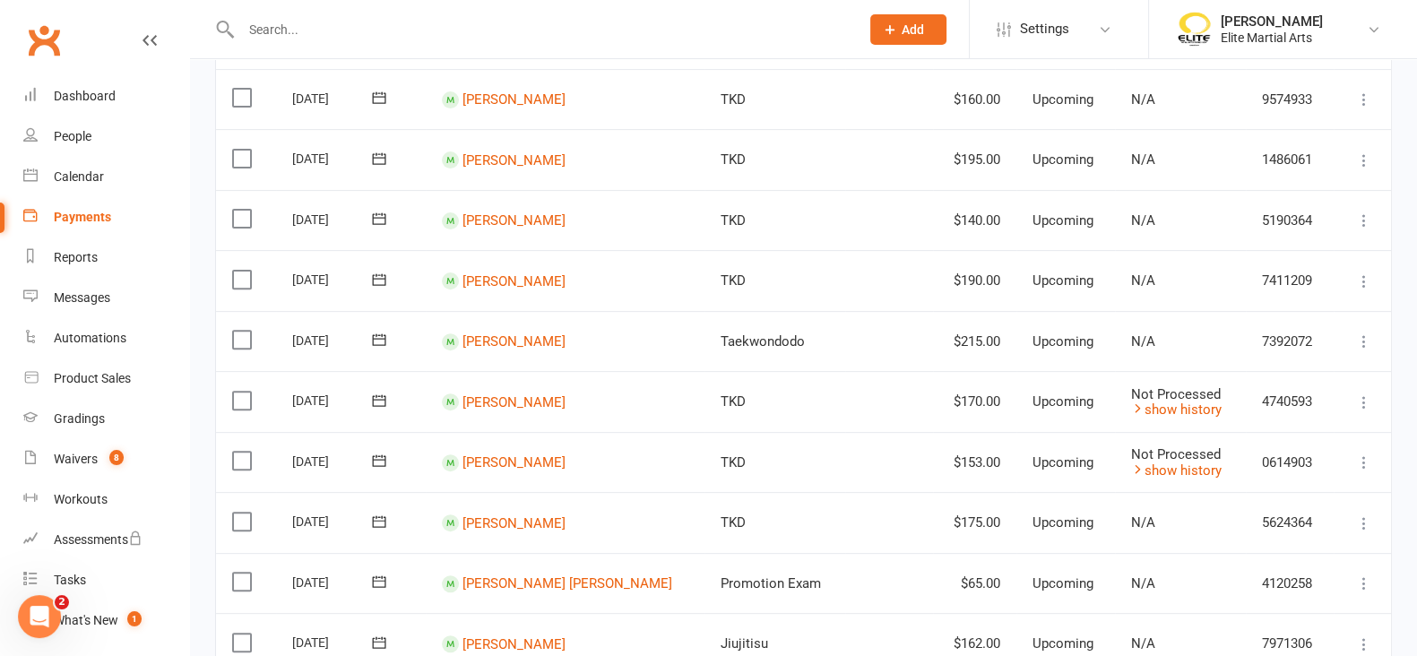
scroll to position [1463, 0]
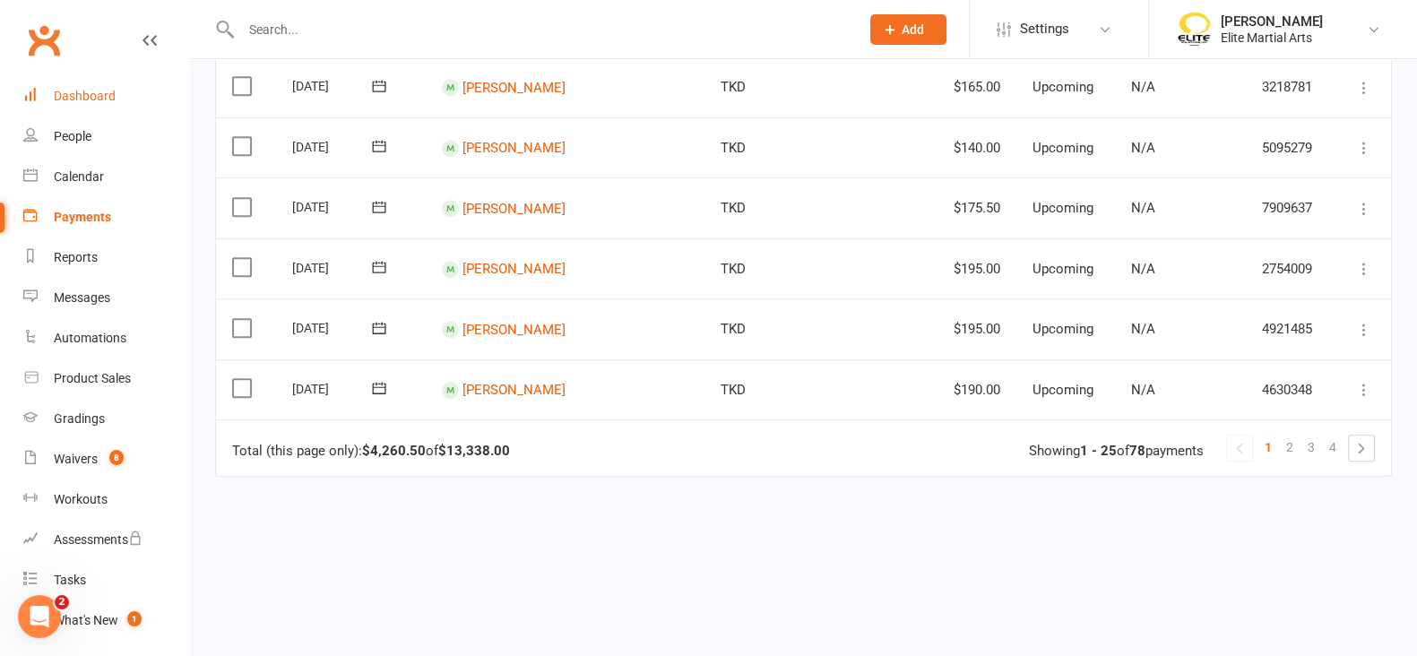
click at [99, 109] on link "Dashboard" at bounding box center [106, 96] width 166 height 40
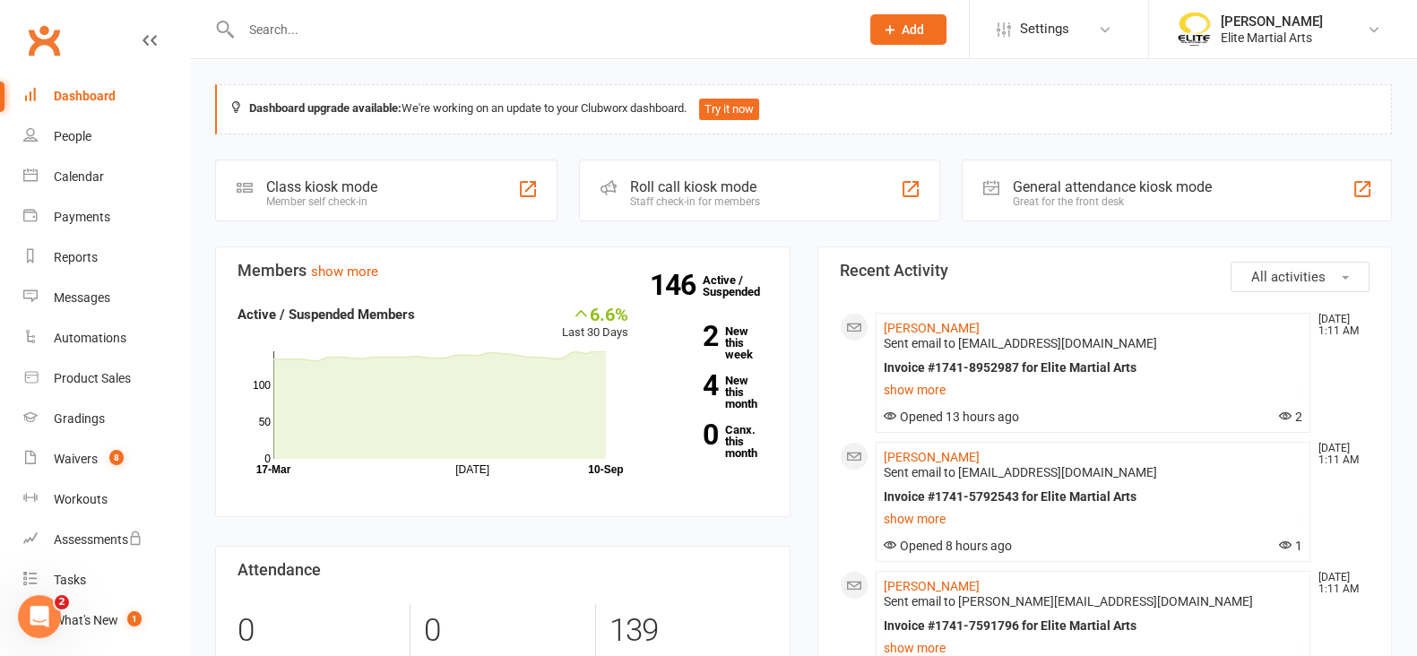
click at [324, 25] on input "text" at bounding box center [541, 29] width 611 height 25
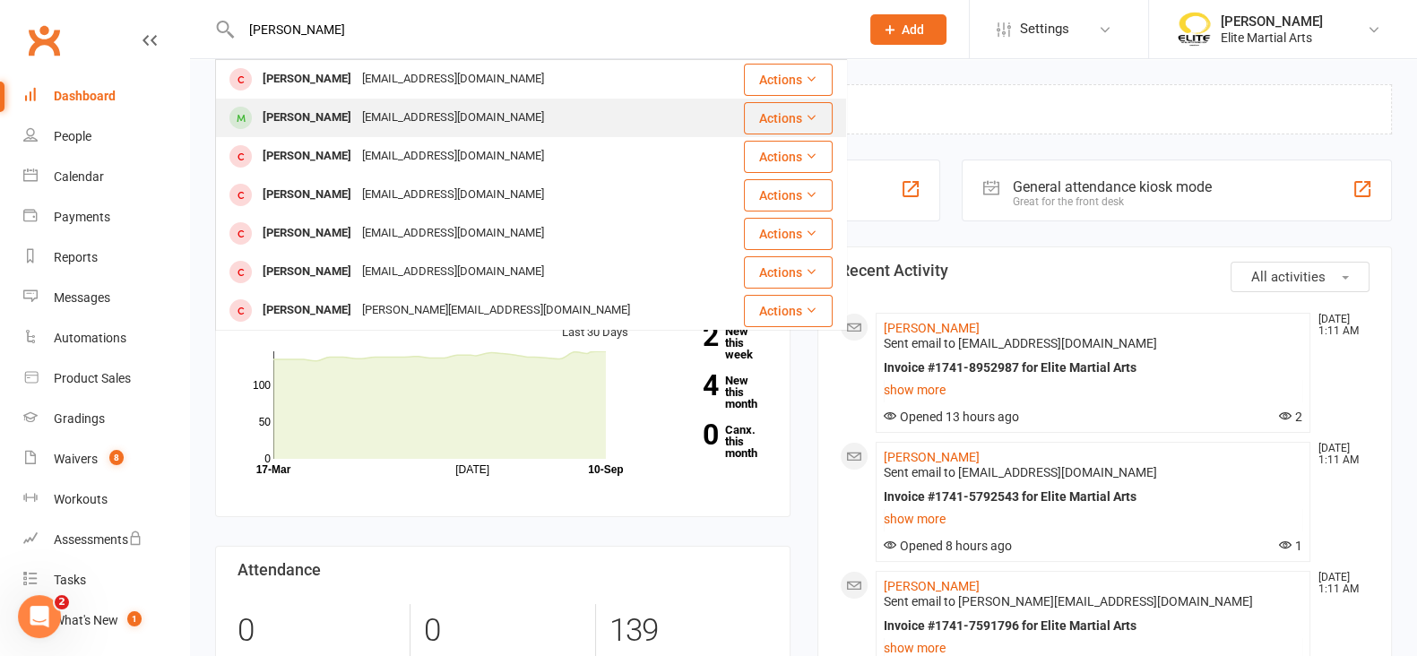
type input "[PERSON_NAME]"
click at [313, 109] on div "[PERSON_NAME]" at bounding box center [306, 118] width 99 height 26
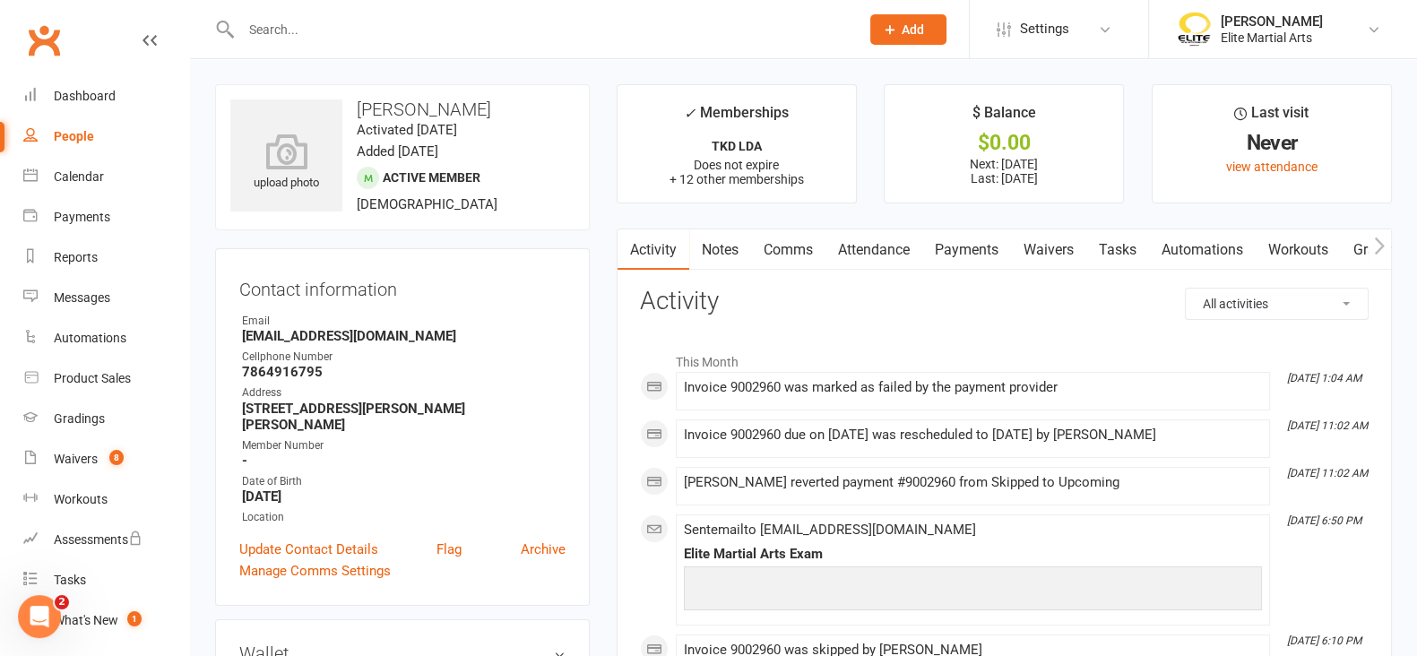
click at [975, 242] on link "Payments" at bounding box center [966, 249] width 89 height 41
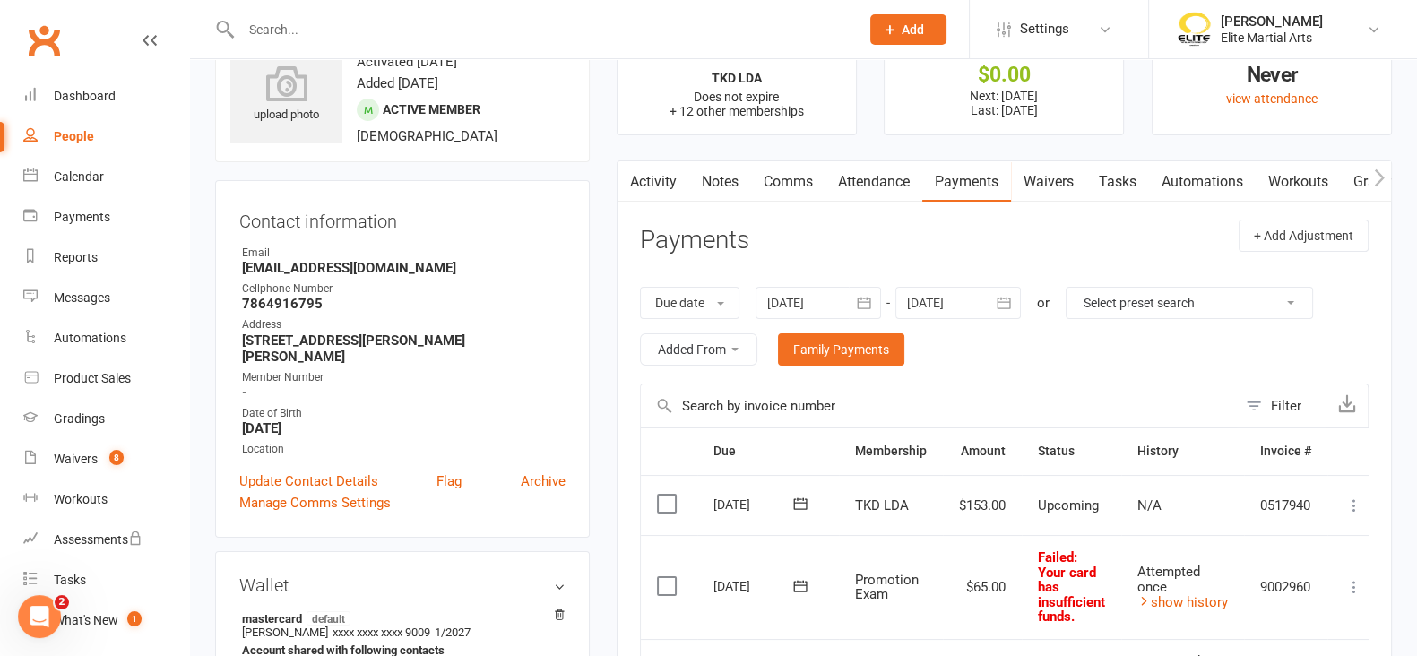
scroll to position [66, 0]
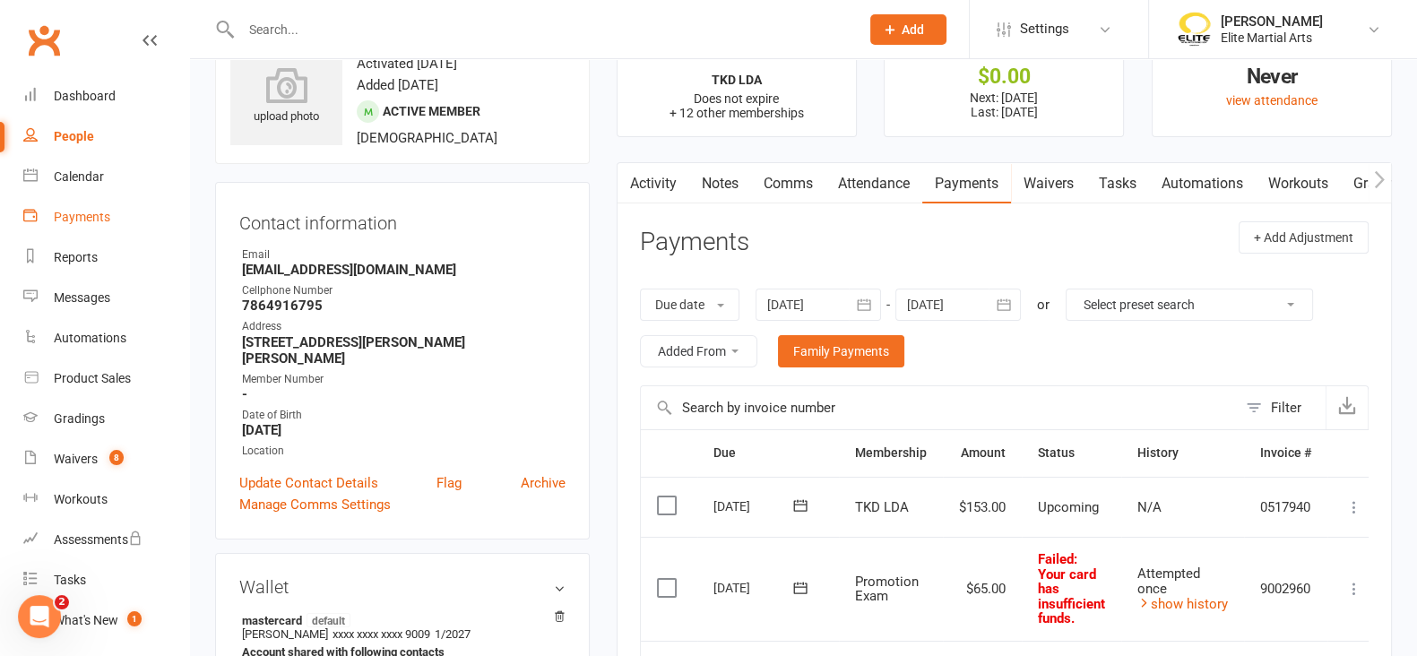
click at [82, 213] on div "Payments" at bounding box center [82, 217] width 56 height 14
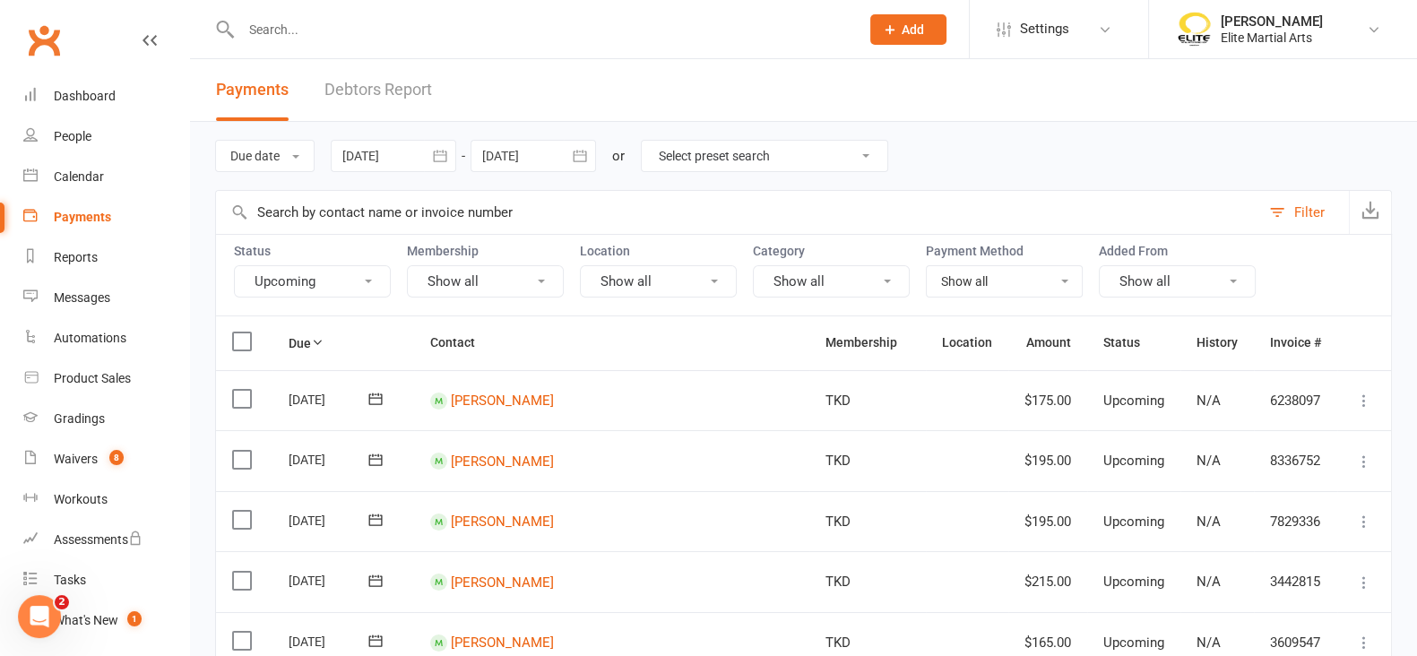
click at [393, 83] on link "Debtors Report" at bounding box center [378, 90] width 108 height 62
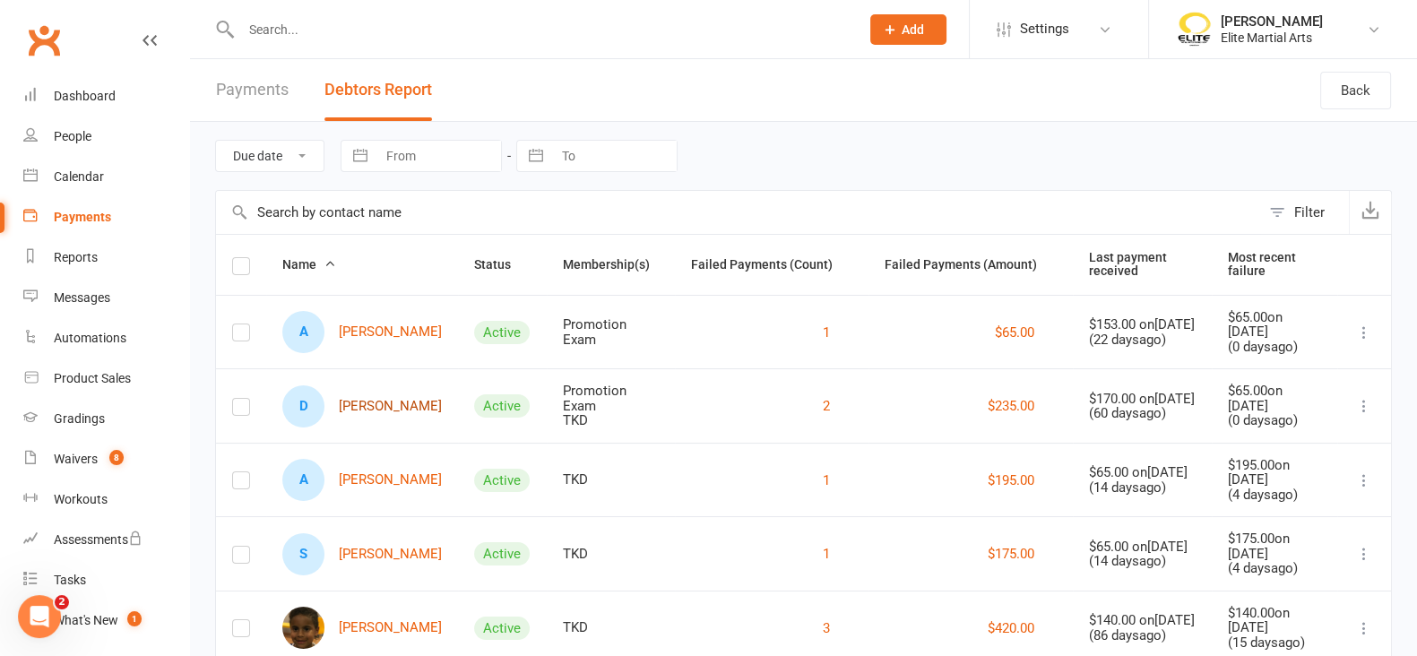
click at [387, 401] on link "D [PERSON_NAME]" at bounding box center [362, 406] width 160 height 42
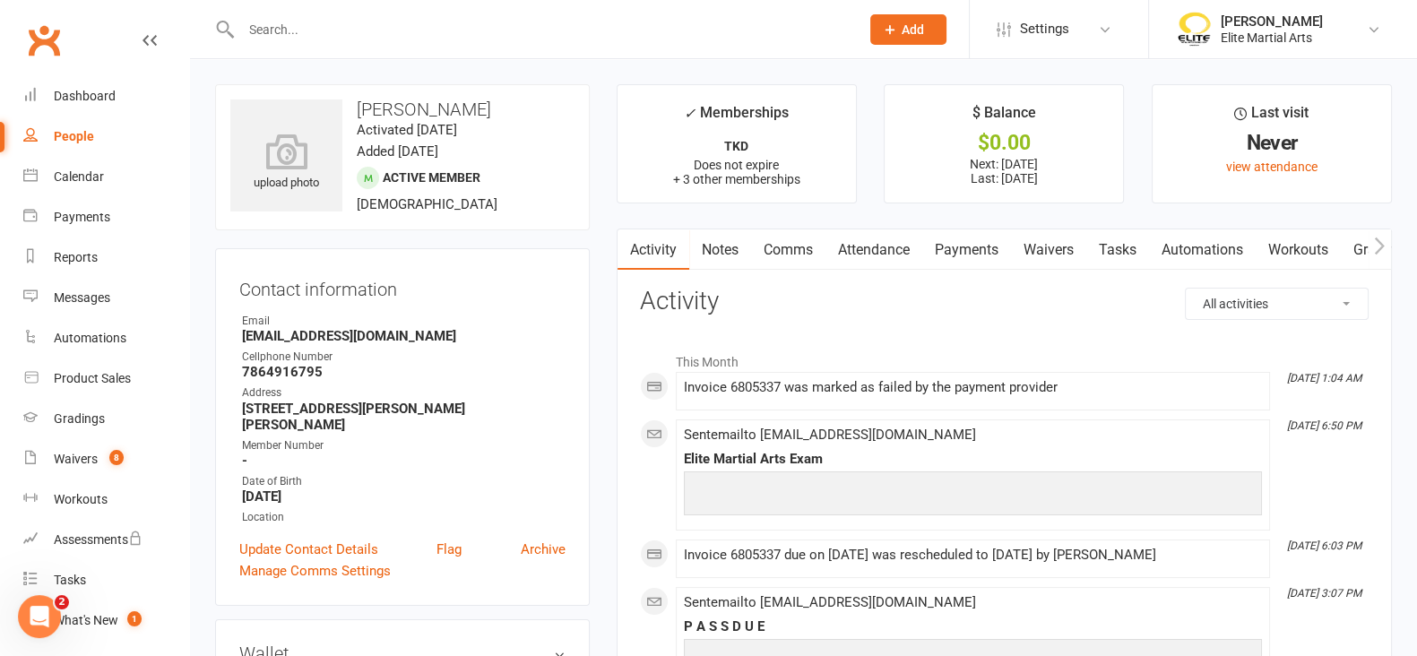
click at [968, 235] on link "Payments" at bounding box center [966, 249] width 89 height 41
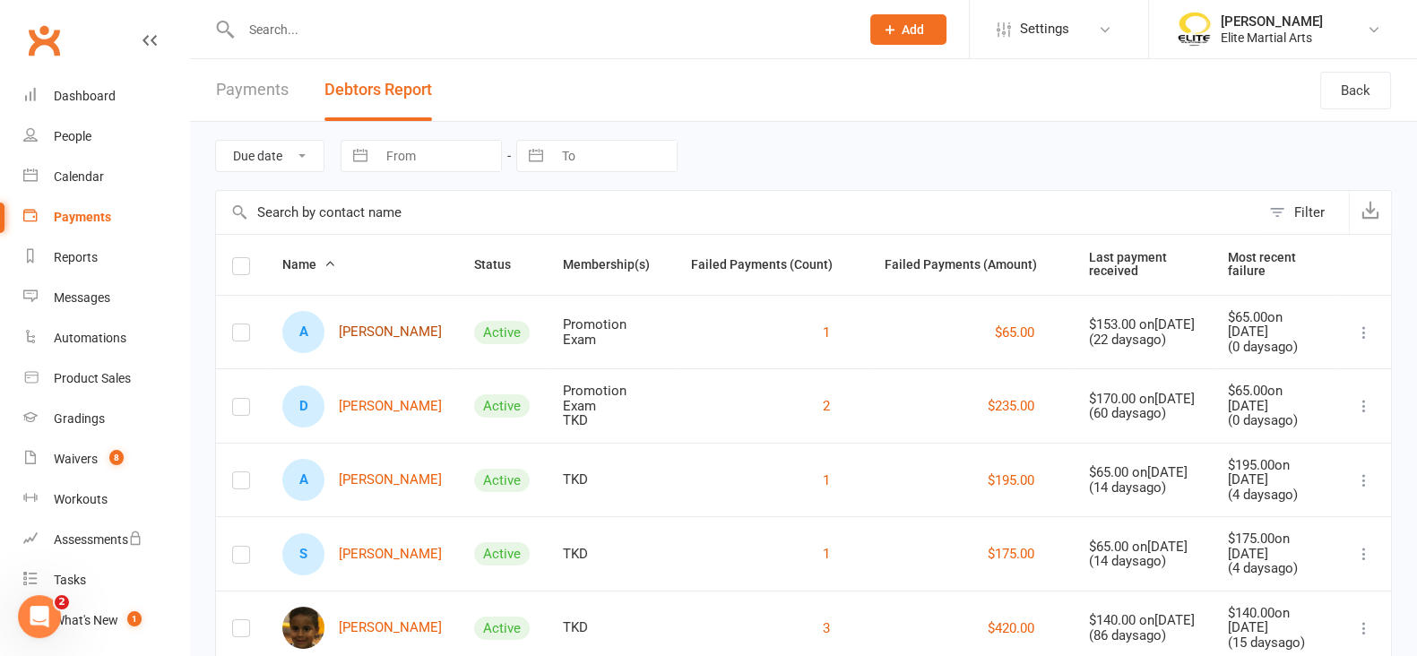
click at [376, 328] on link "A [PERSON_NAME]" at bounding box center [362, 332] width 160 height 42
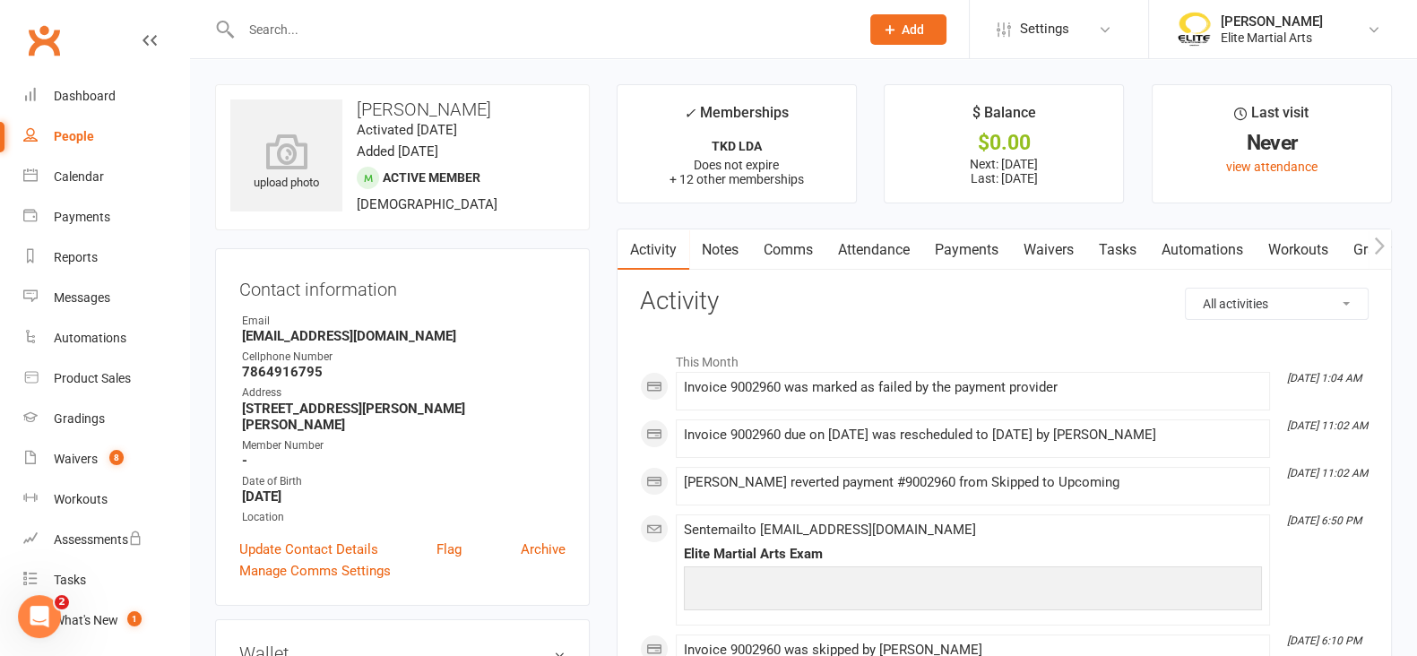
click at [971, 243] on link "Payments" at bounding box center [966, 249] width 89 height 41
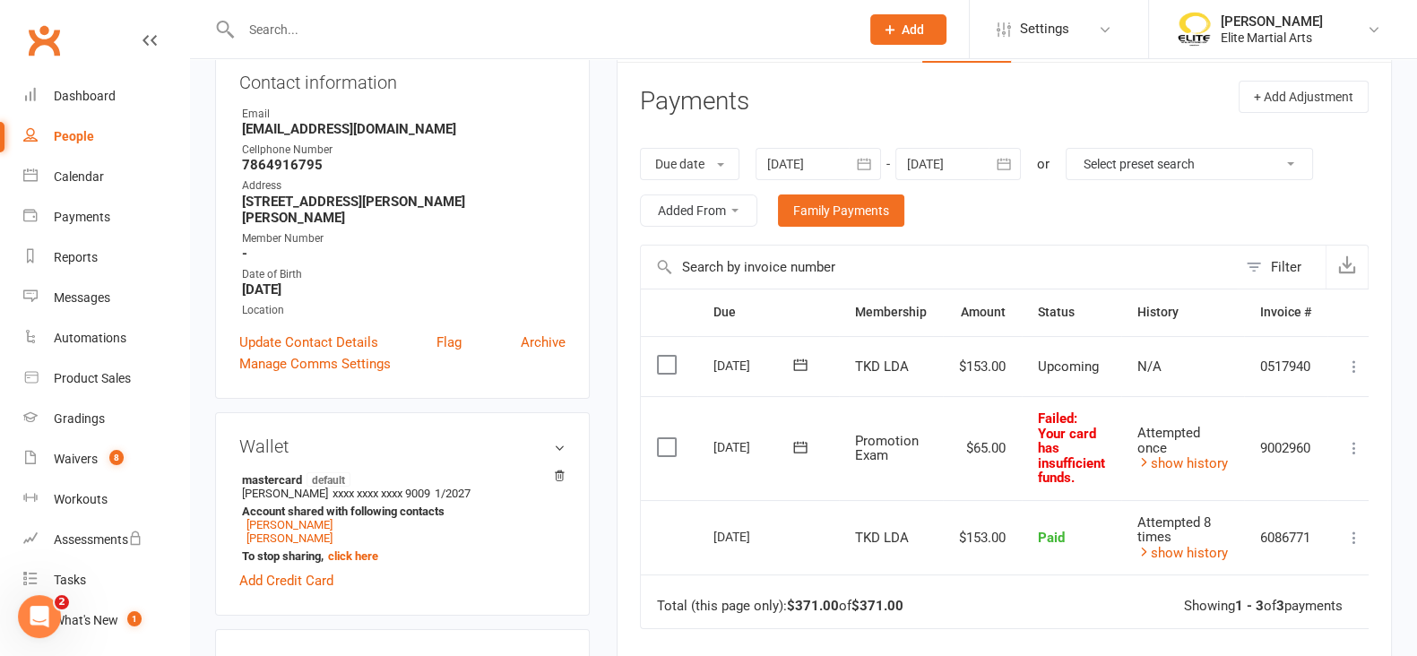
scroll to position [208, 0]
click at [81, 95] on div "Dashboard" at bounding box center [85, 96] width 62 height 14
